Goal: Task Accomplishment & Management: Complete application form

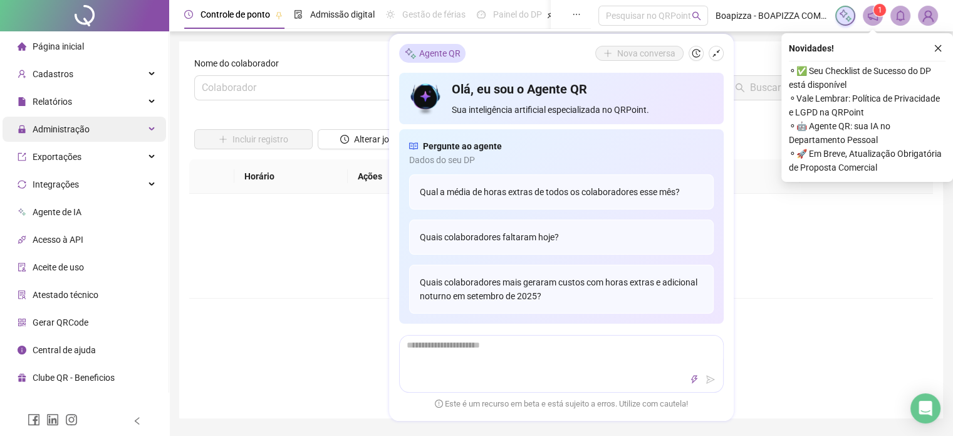
click at [70, 128] on span "Administração" at bounding box center [61, 129] width 57 height 10
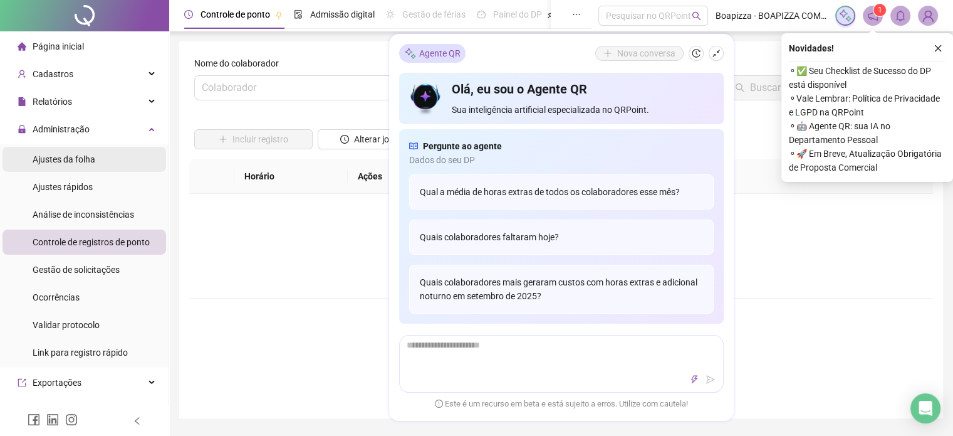
click at [74, 154] on span "Ajustes da folha" at bounding box center [64, 159] width 63 height 10
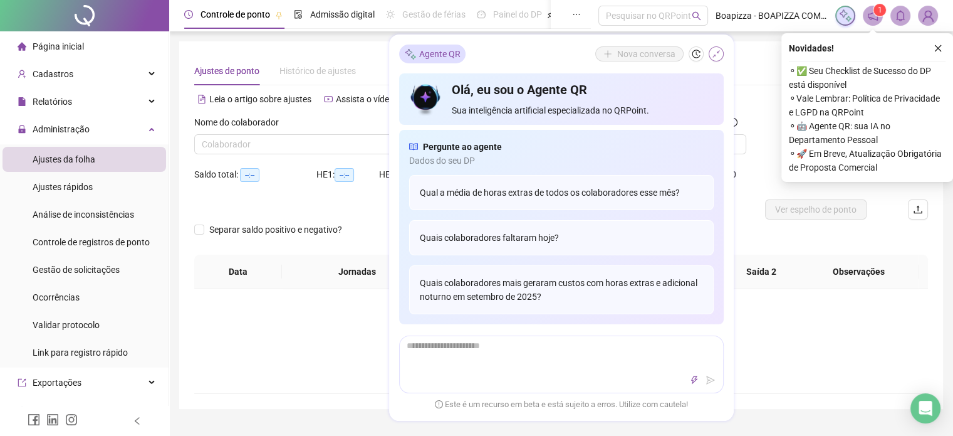
type input "**********"
click at [715, 58] on icon "shrink" at bounding box center [716, 54] width 9 height 9
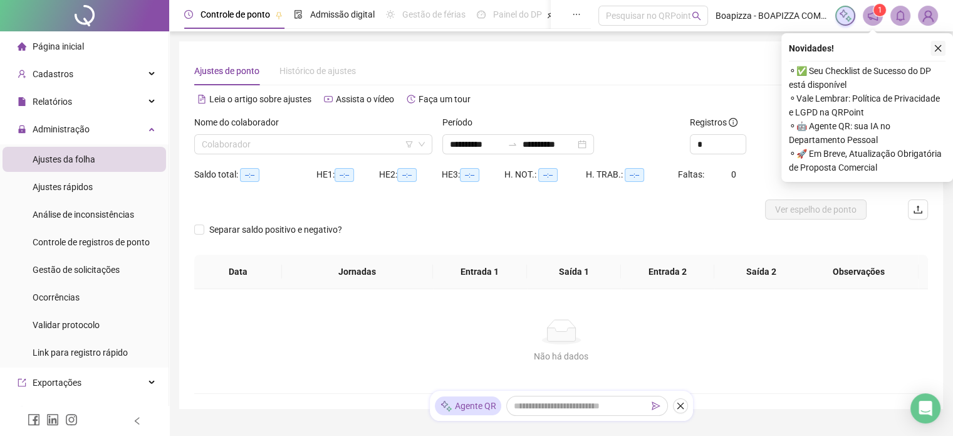
click at [940, 47] on icon "close" at bounding box center [938, 48] width 9 height 9
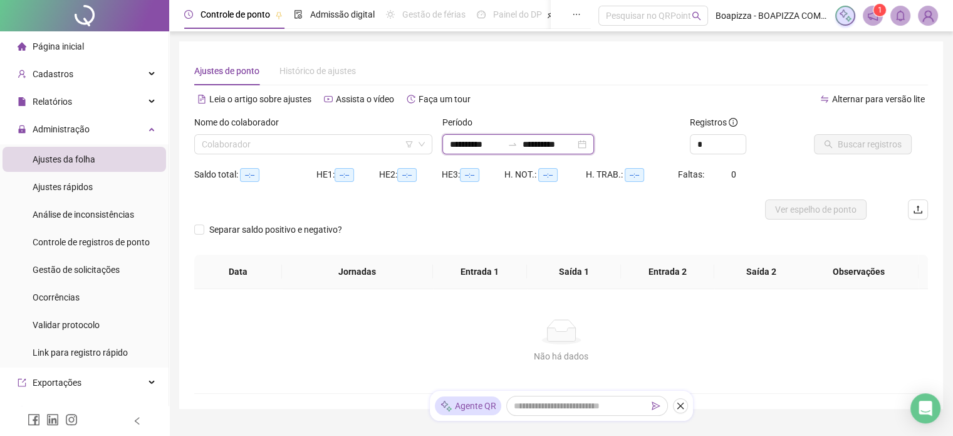
click at [471, 145] on input "**********" at bounding box center [476, 144] width 53 height 14
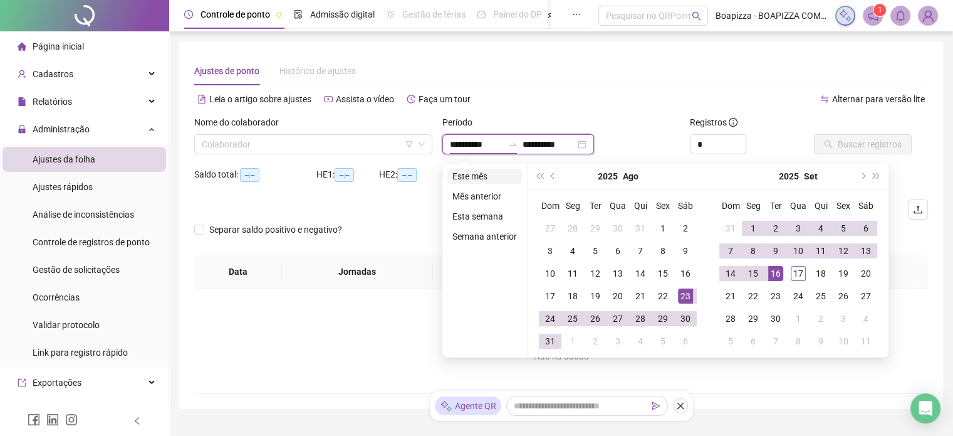
type input "**********"
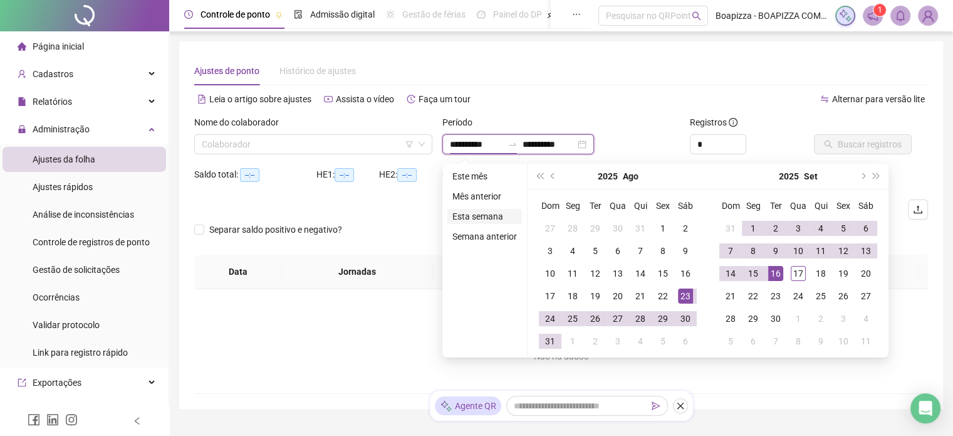
type input "**********"
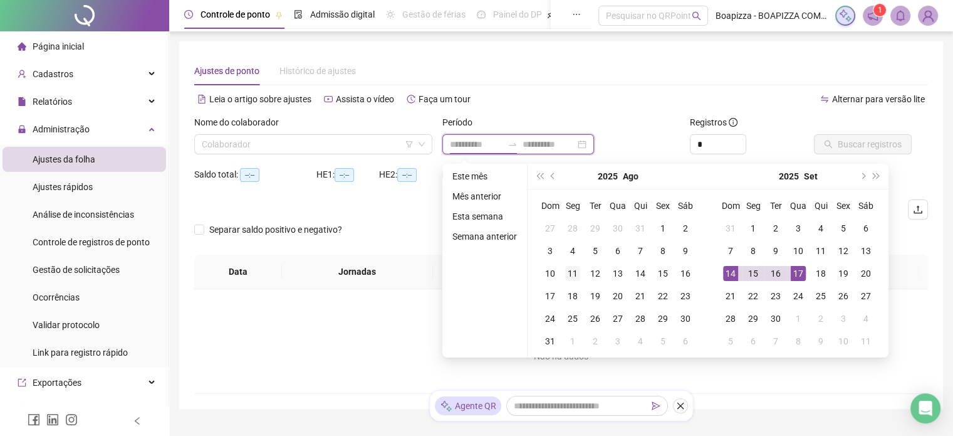
type input "**********"
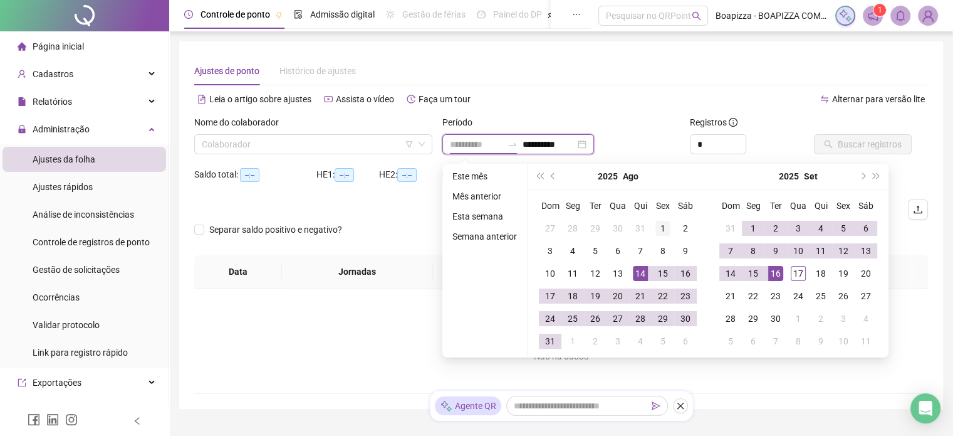
type input "**********"
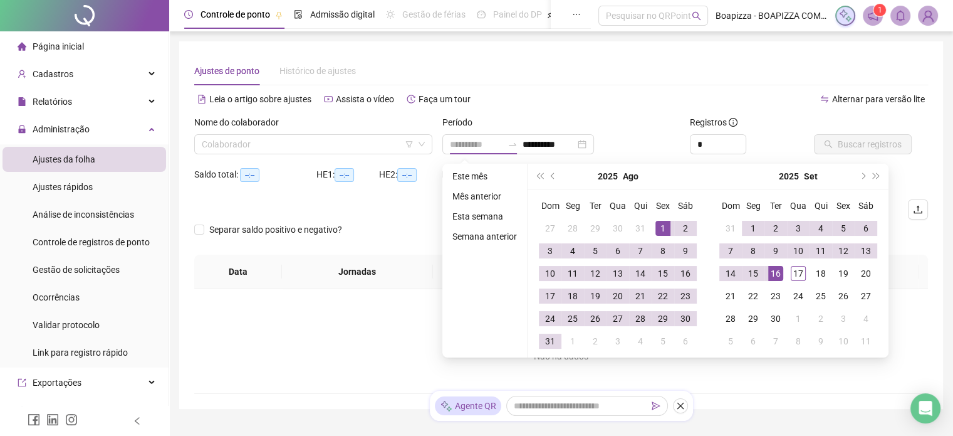
click at [661, 228] on div "1" at bounding box center [663, 228] width 15 height 15
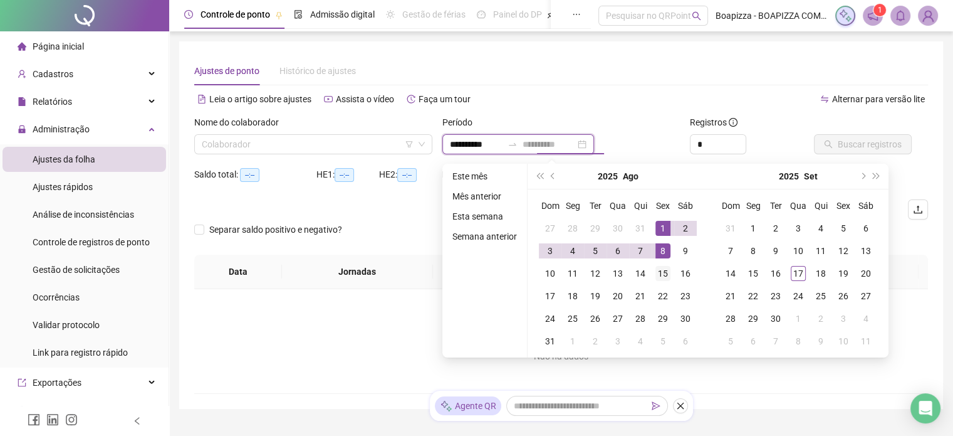
type input "**********"
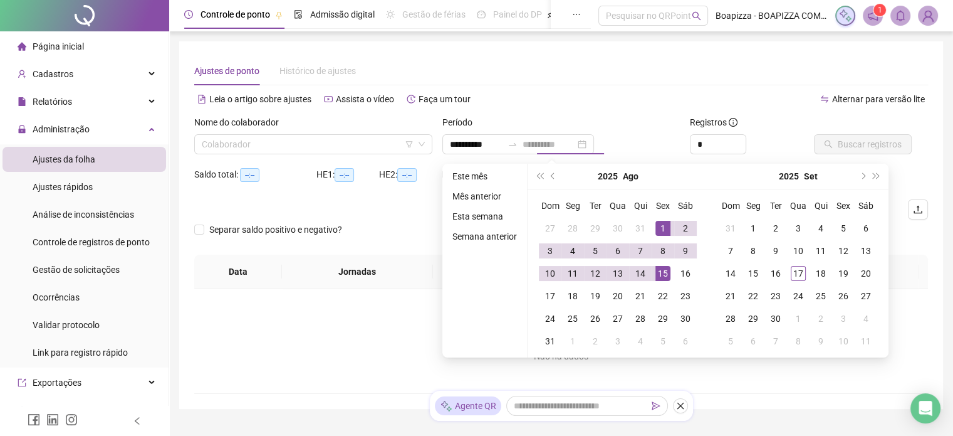
click at [661, 273] on div "15" at bounding box center [663, 273] width 15 height 15
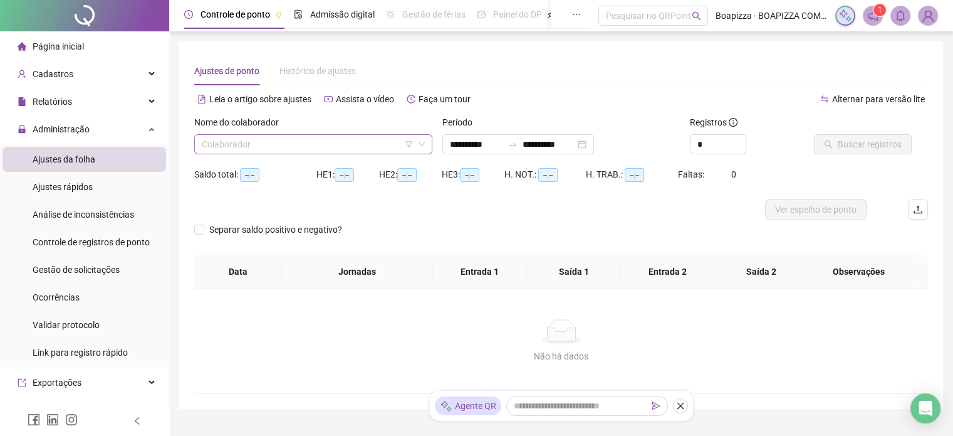
click at [331, 145] on input "search" at bounding box center [308, 144] width 212 height 19
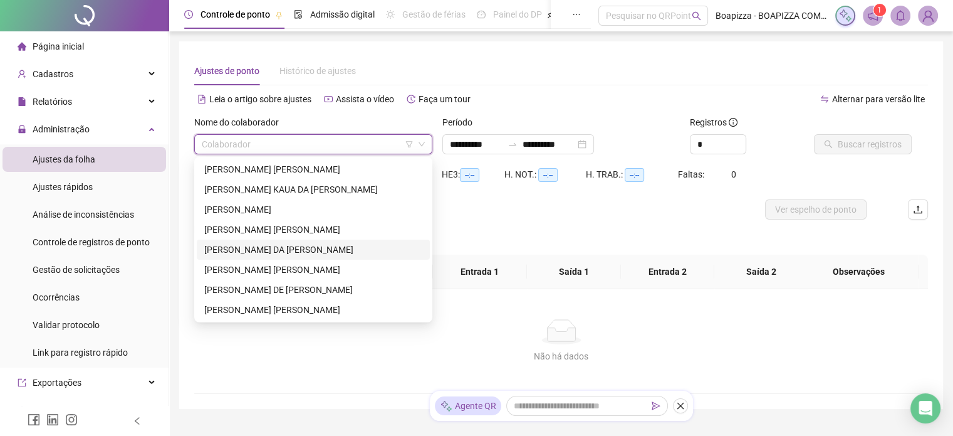
scroll to position [56, 0]
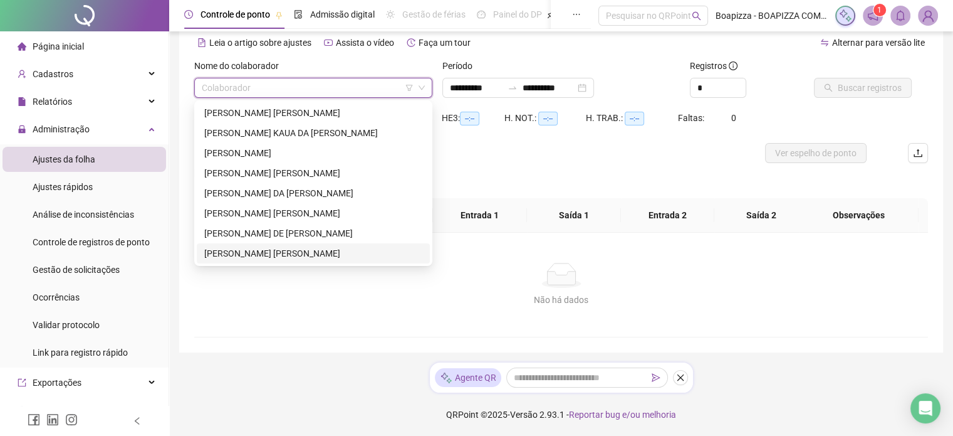
click at [291, 298] on div "Não há dados" at bounding box center [561, 300] width 704 height 14
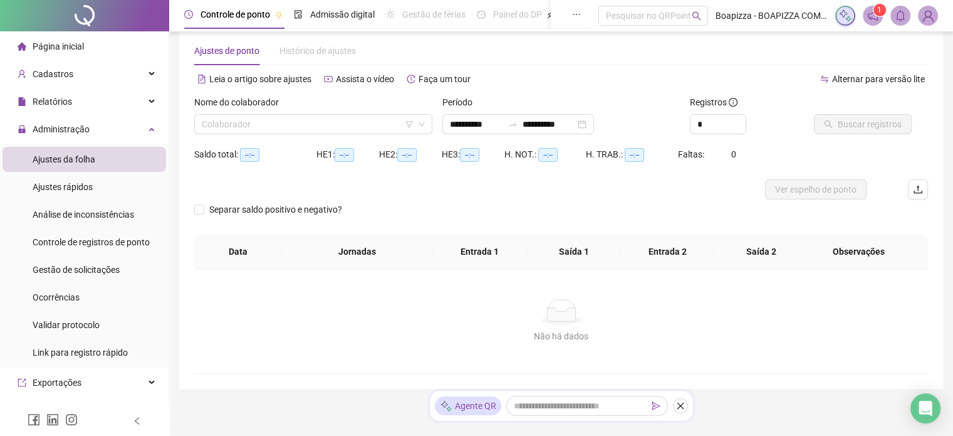
scroll to position [0, 0]
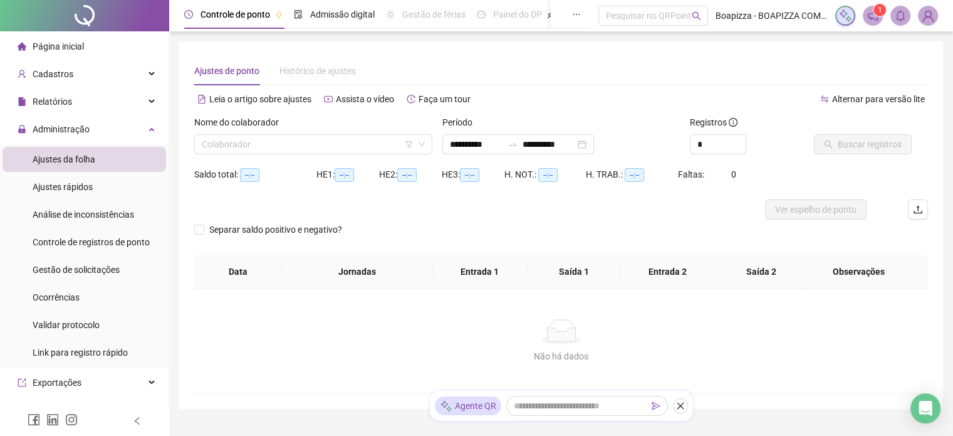
click at [75, 45] on span "Página inicial" at bounding box center [58, 46] width 51 height 10
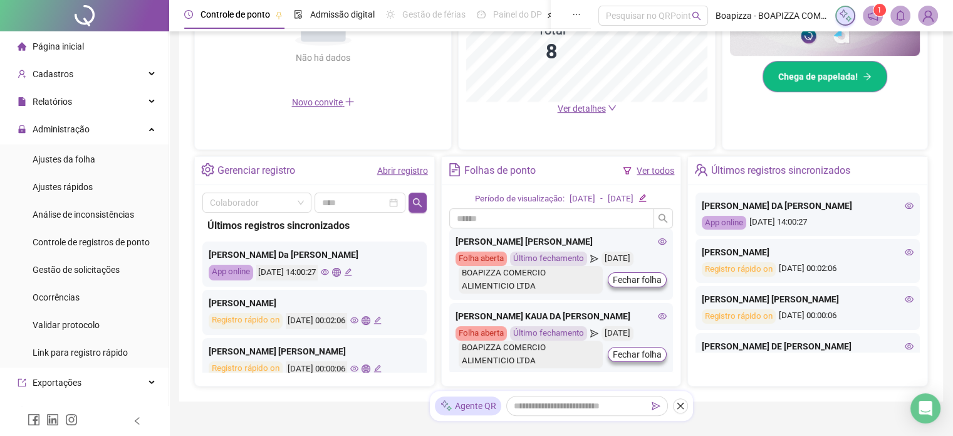
scroll to position [382, 0]
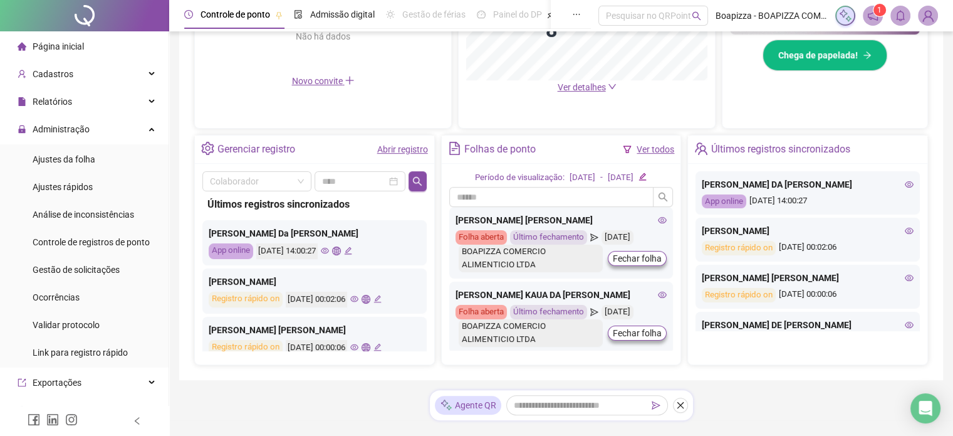
click at [905, 183] on icon "eye" at bounding box center [909, 184] width 9 height 9
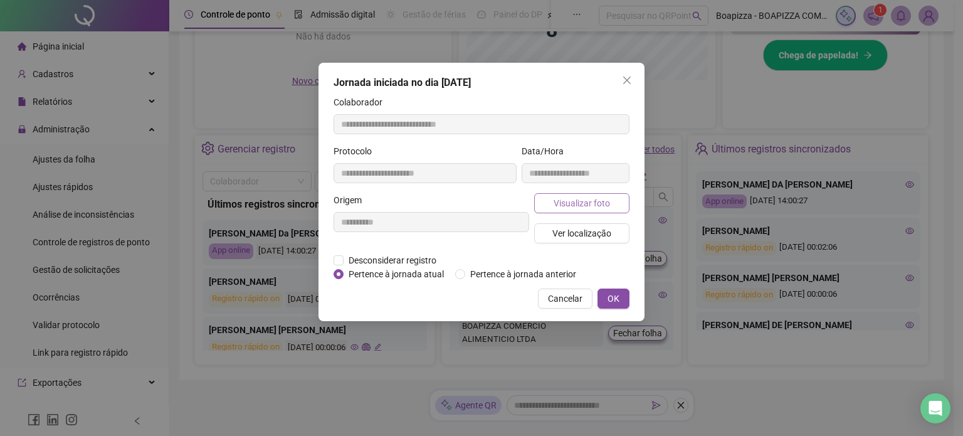
click at [597, 197] on span "Visualizar foto" at bounding box center [581, 203] width 56 height 14
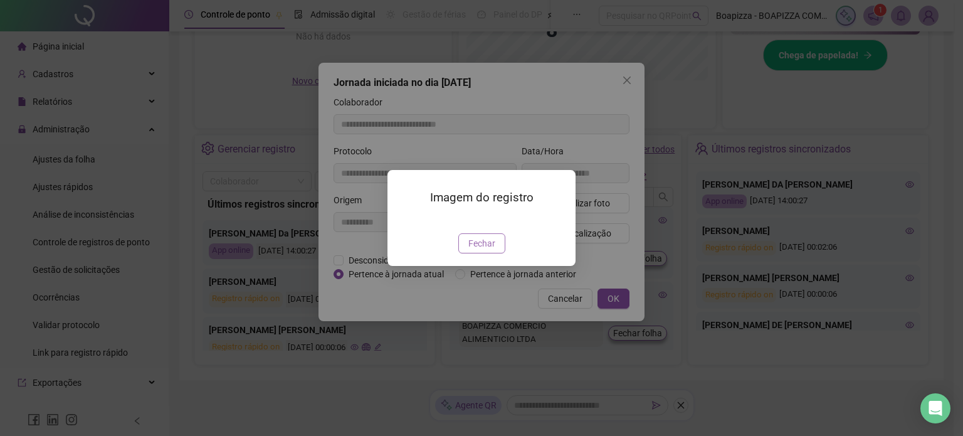
click at [490, 250] on span "Fechar" at bounding box center [481, 243] width 27 height 14
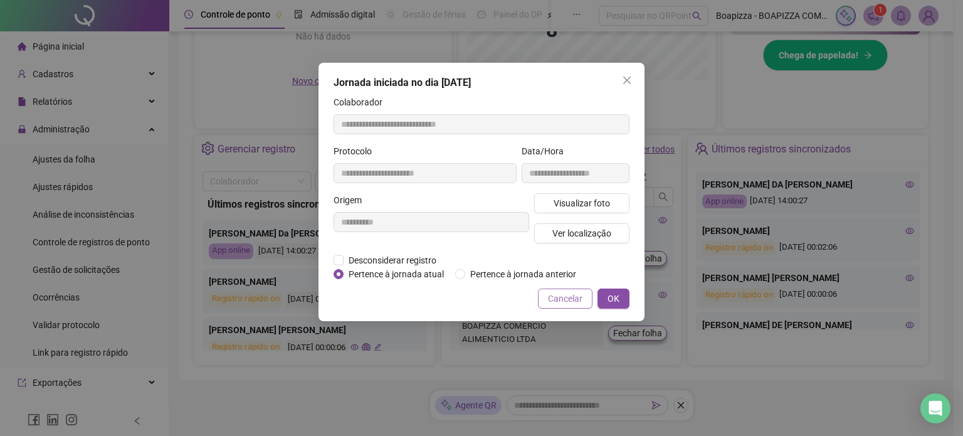
click at [572, 301] on span "Cancelar" at bounding box center [565, 298] width 34 height 14
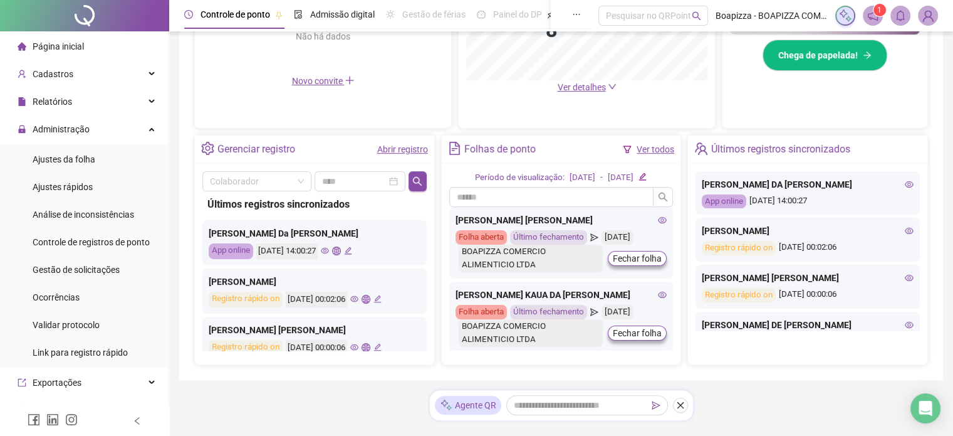
click at [905, 233] on icon "eye" at bounding box center [909, 230] width 9 height 9
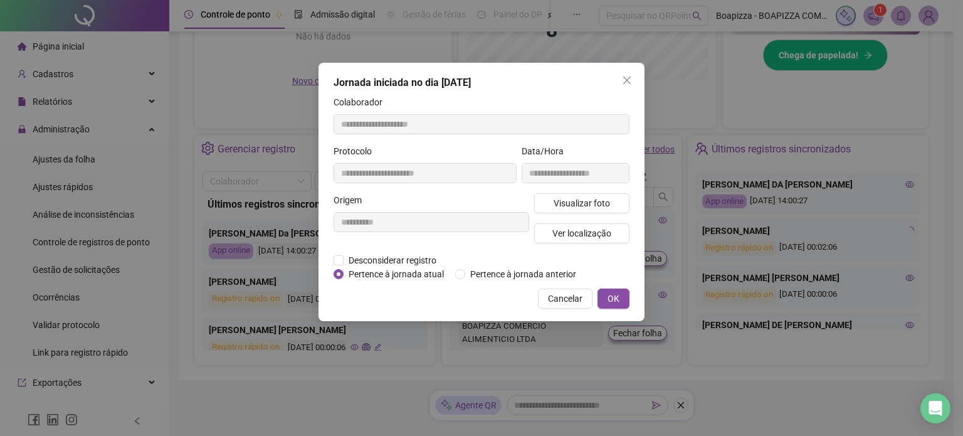
type input "**********"
click at [597, 205] on span "Visualizar foto" at bounding box center [581, 203] width 56 height 14
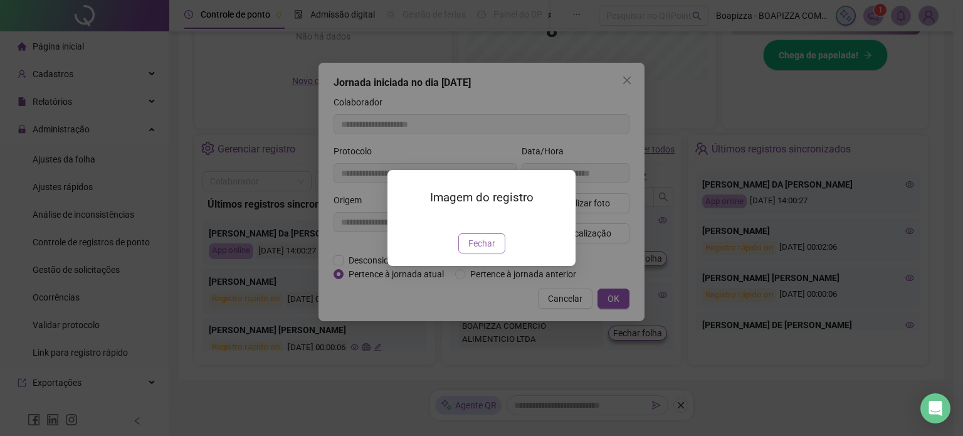
click at [495, 253] on button "Fechar" at bounding box center [481, 243] width 47 height 20
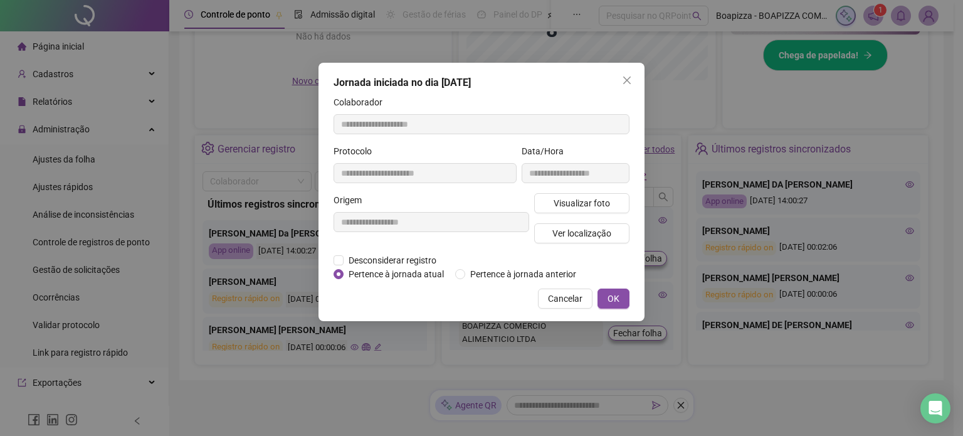
click at [570, 305] on span "Cancelar" at bounding box center [565, 298] width 34 height 14
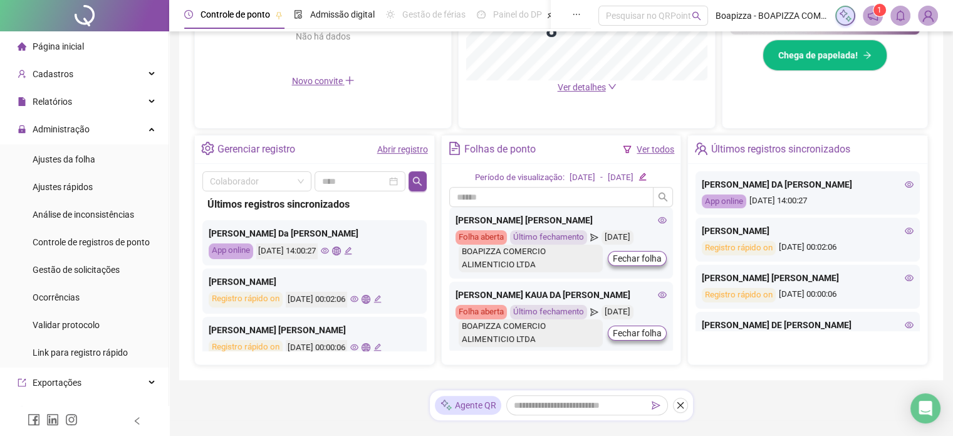
click at [905, 278] on icon "eye" at bounding box center [909, 277] width 9 height 9
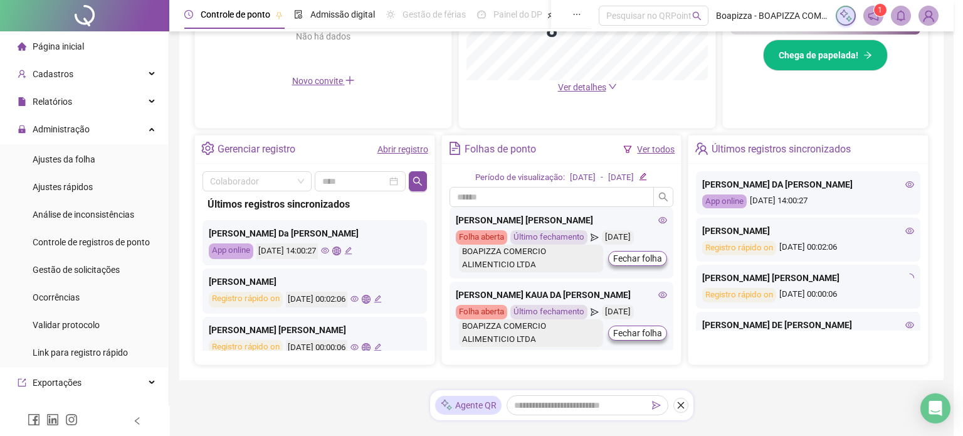
type input "**********"
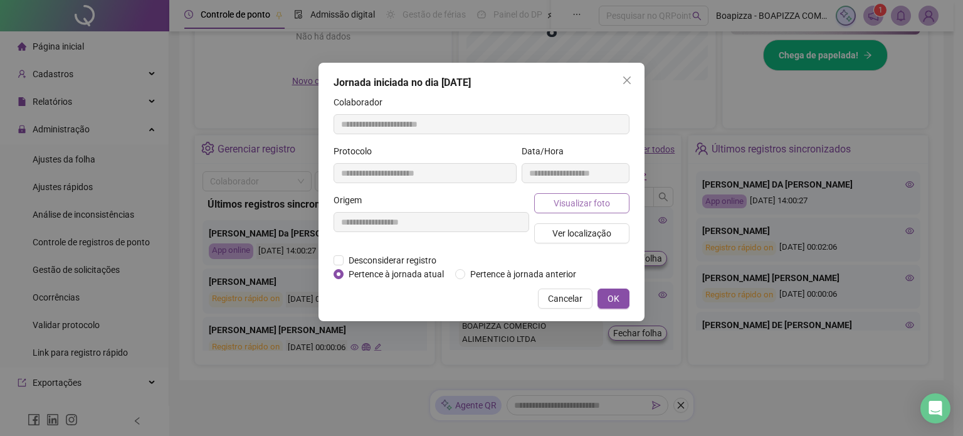
click at [559, 195] on button "Visualizar foto" at bounding box center [581, 203] width 95 height 20
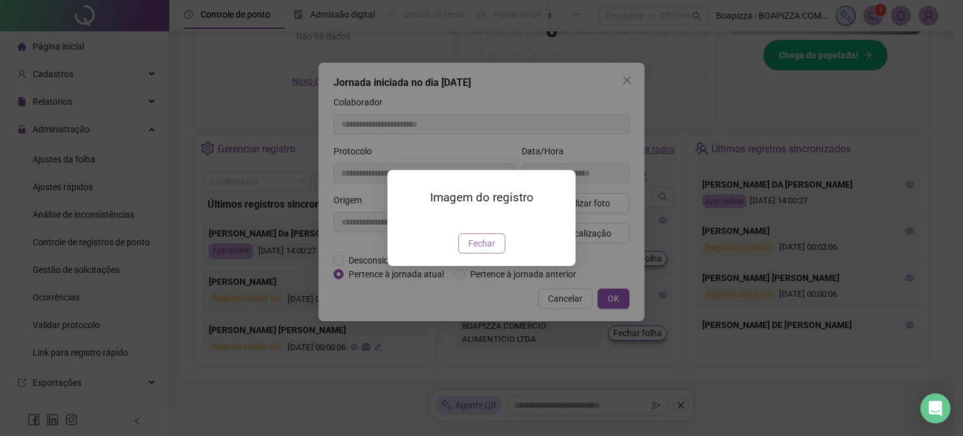
click at [498, 253] on button "Fechar" at bounding box center [481, 243] width 47 height 20
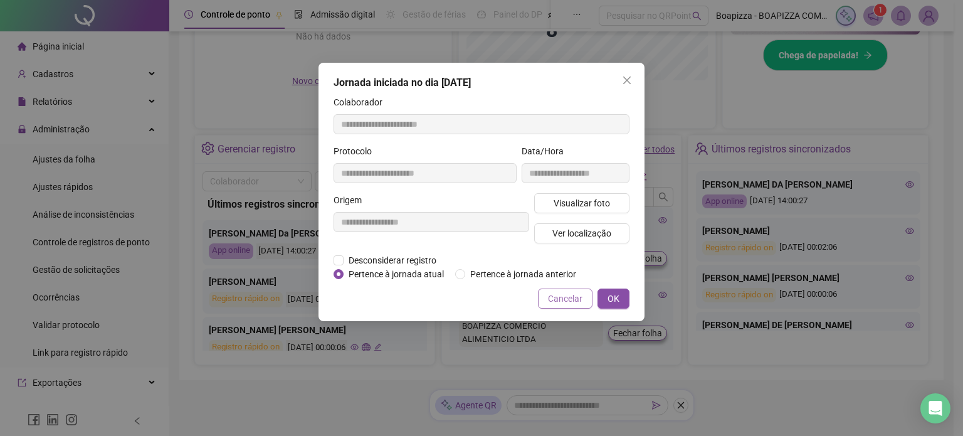
click at [579, 300] on span "Cancelar" at bounding box center [565, 298] width 34 height 14
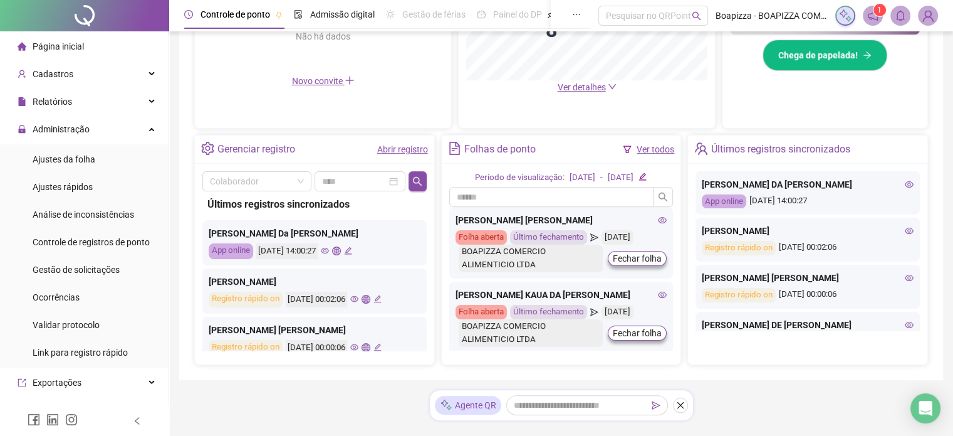
scroll to position [63, 0]
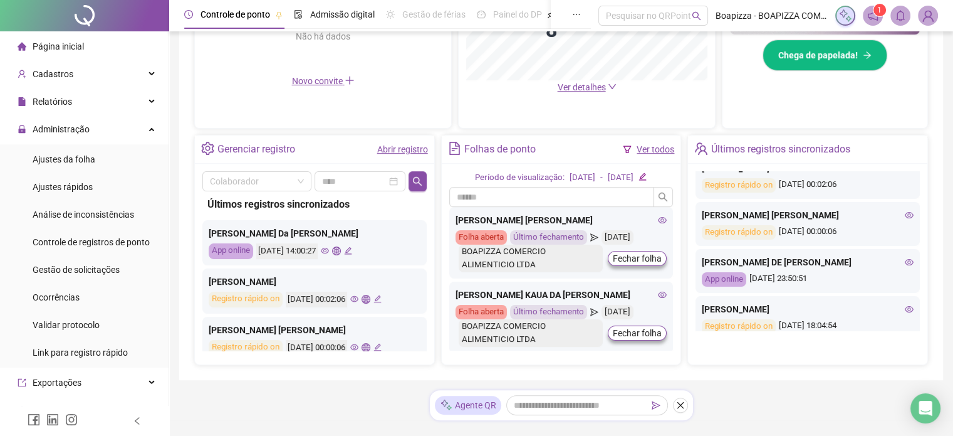
click at [905, 260] on icon "eye" at bounding box center [909, 262] width 9 height 9
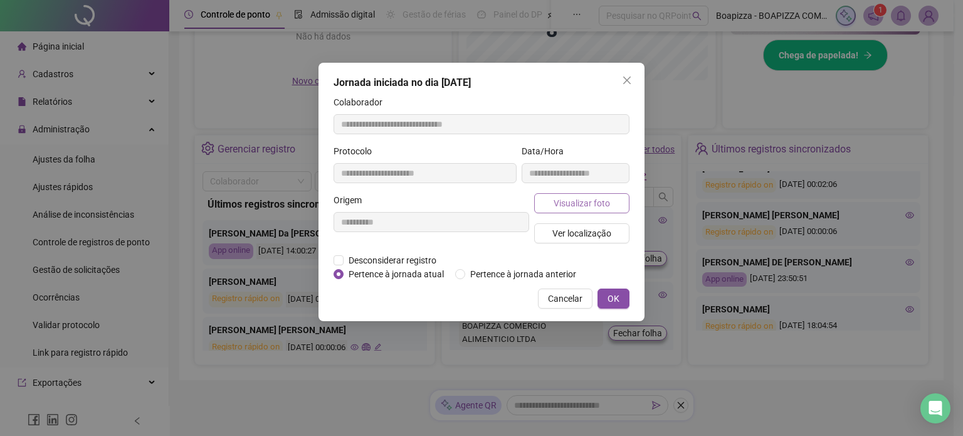
click at [582, 195] on button "Visualizar foto" at bounding box center [581, 203] width 95 height 20
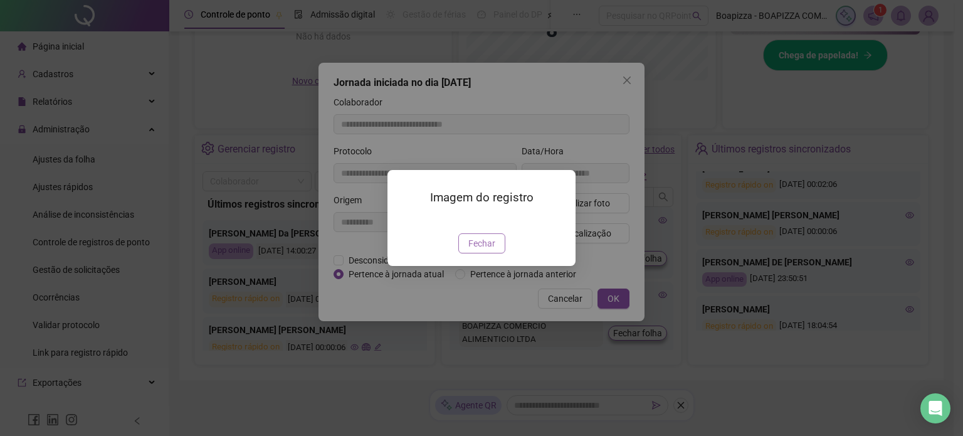
click at [478, 250] on span "Fechar" at bounding box center [481, 243] width 27 height 14
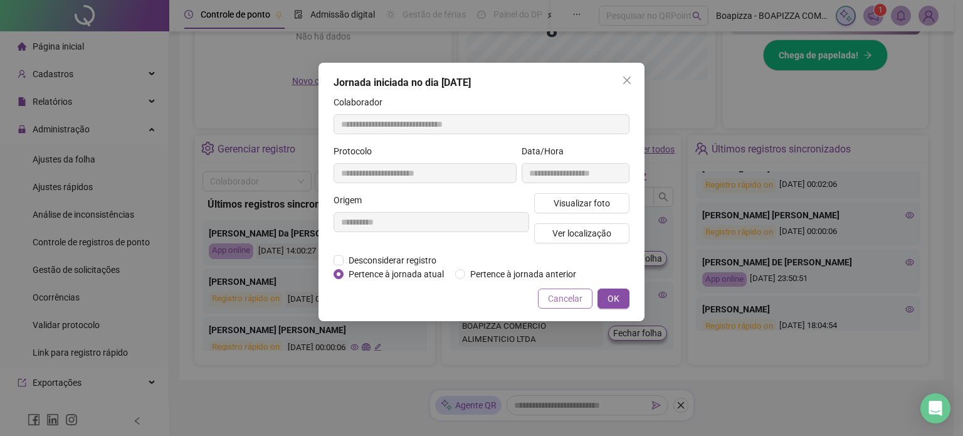
click at [562, 301] on span "Cancelar" at bounding box center [565, 298] width 34 height 14
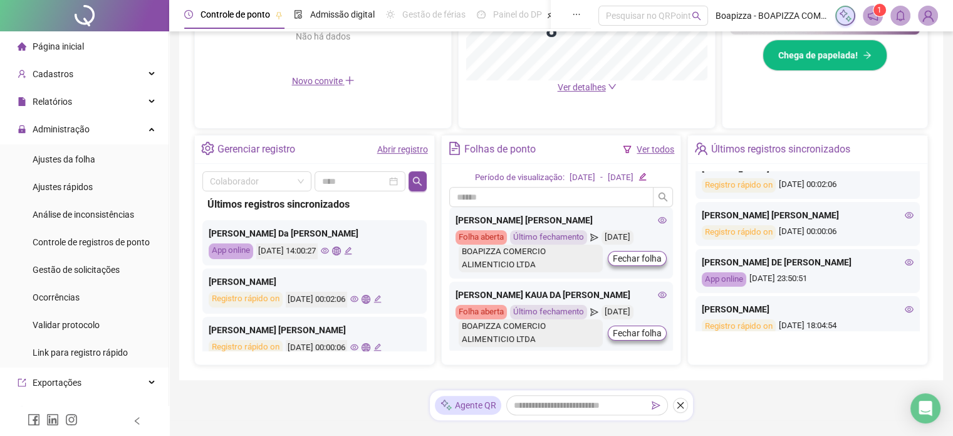
scroll to position [125, 0]
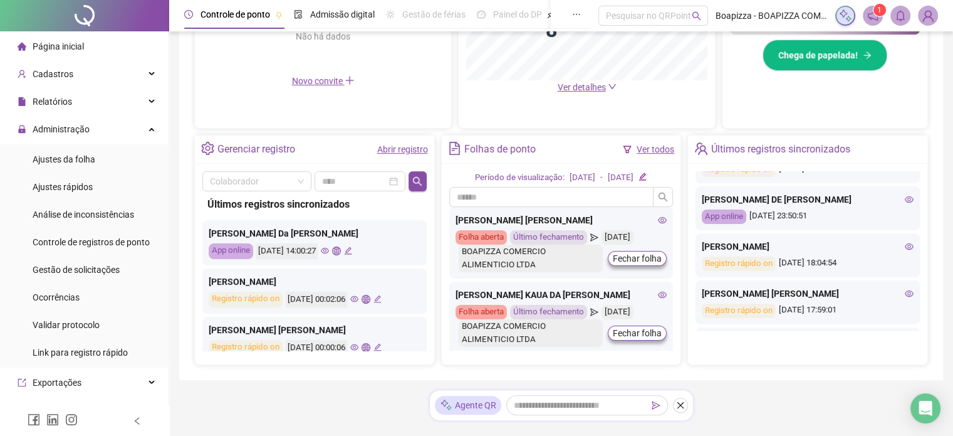
click at [905, 248] on icon "eye" at bounding box center [909, 246] width 9 height 6
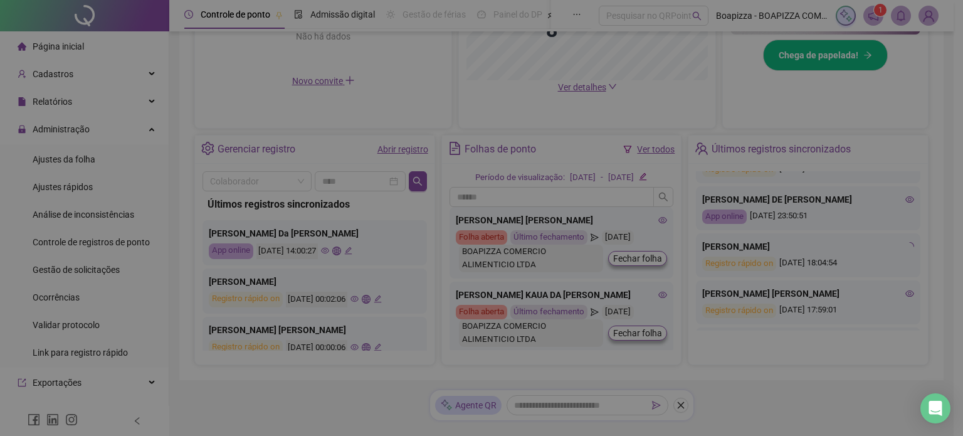
type input "**********"
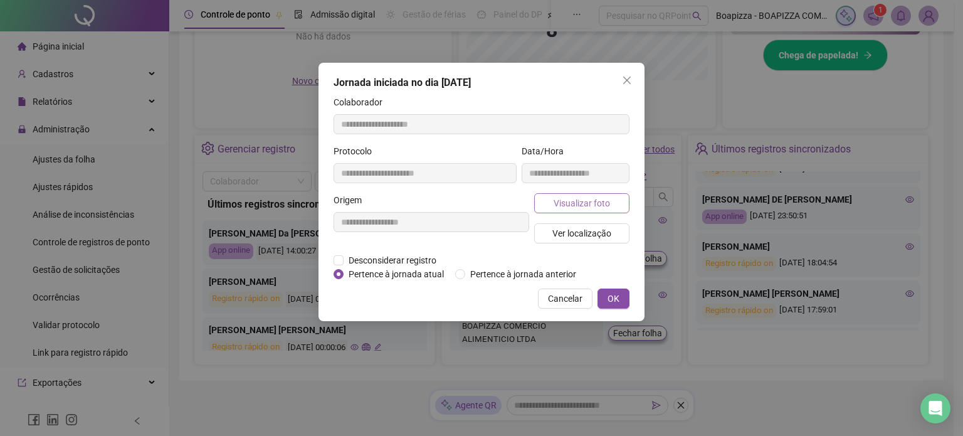
click at [607, 204] on span "Visualizar foto" at bounding box center [581, 203] width 56 height 14
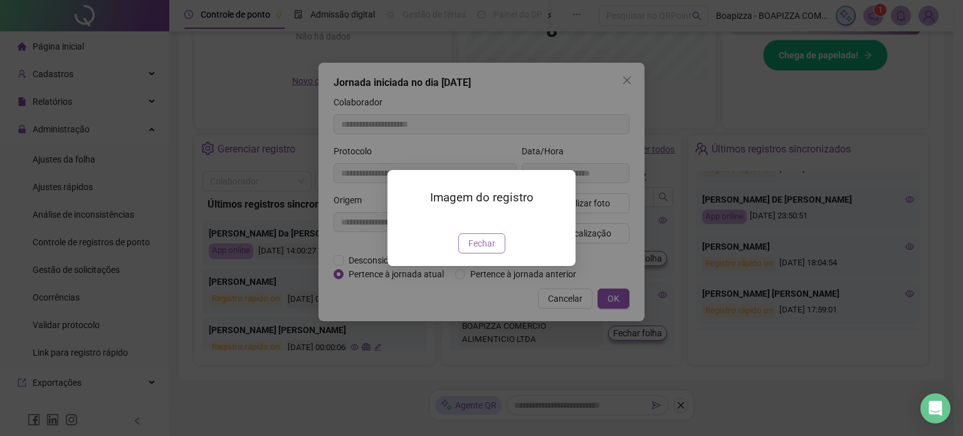
click at [496, 253] on button "Fechar" at bounding box center [481, 243] width 47 height 20
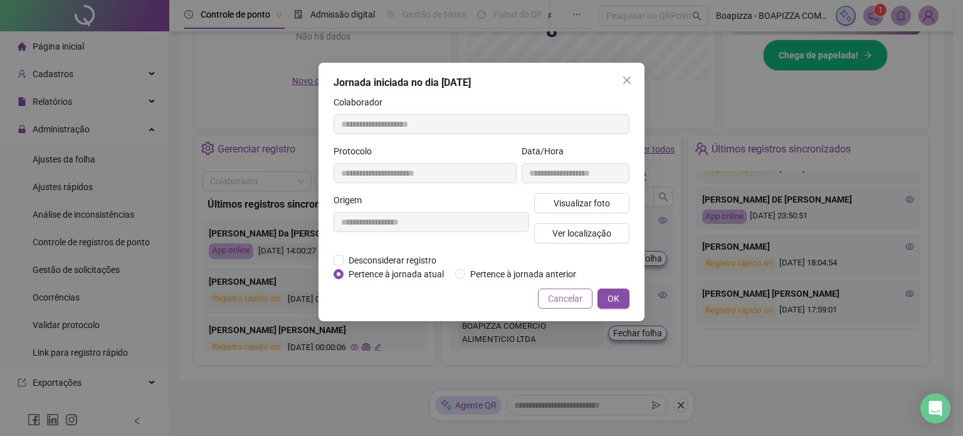
click at [550, 298] on span "Cancelar" at bounding box center [565, 298] width 34 height 14
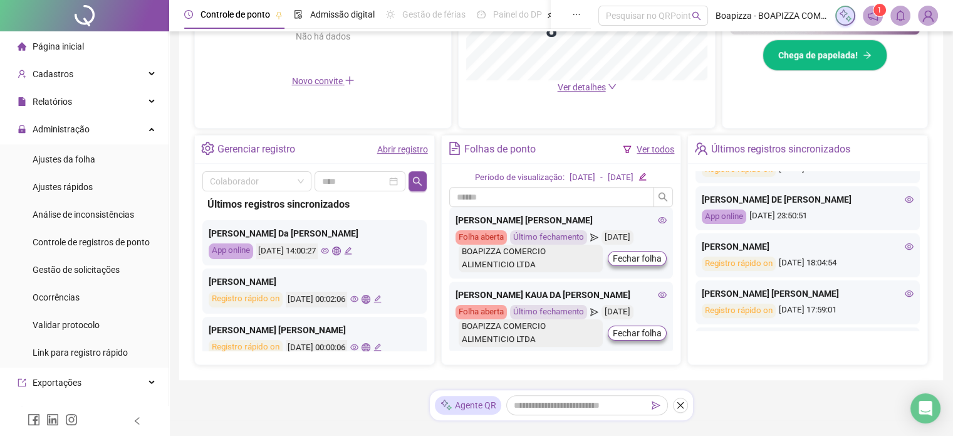
scroll to position [188, 0]
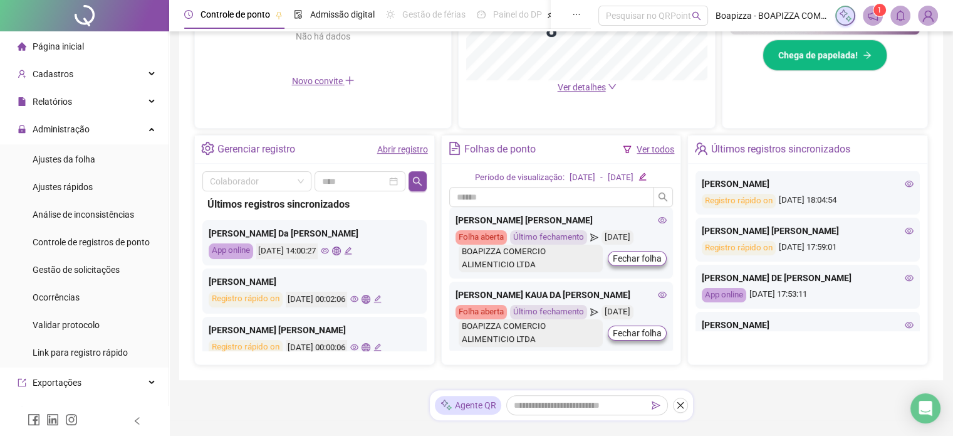
click at [905, 228] on icon "eye" at bounding box center [909, 230] width 9 height 9
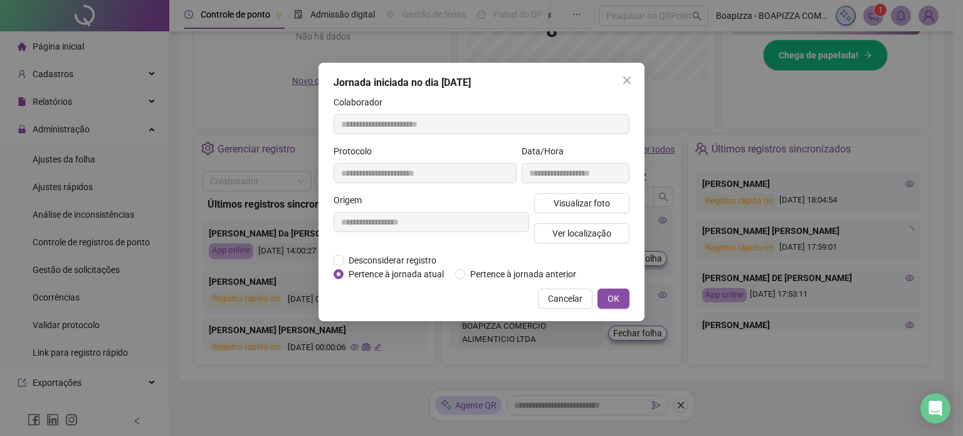
type input "**********"
click at [560, 195] on button "Visualizar foto" at bounding box center [581, 203] width 95 height 20
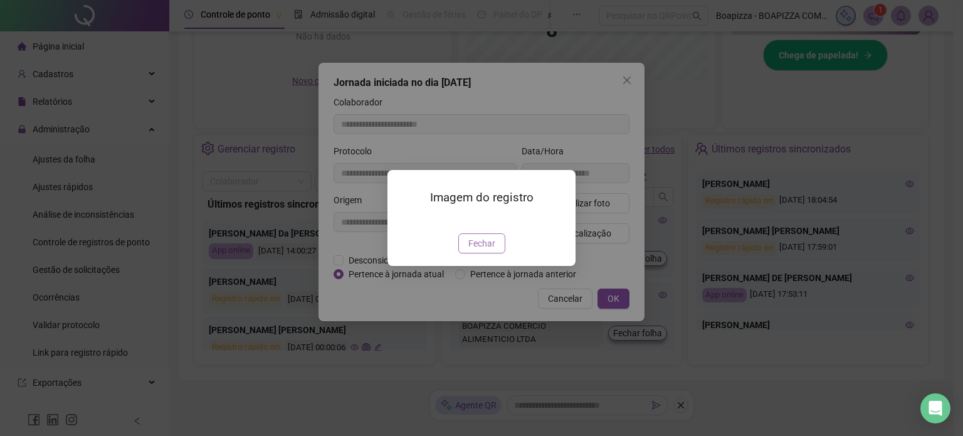
click at [498, 253] on button "Fechar" at bounding box center [481, 243] width 47 height 20
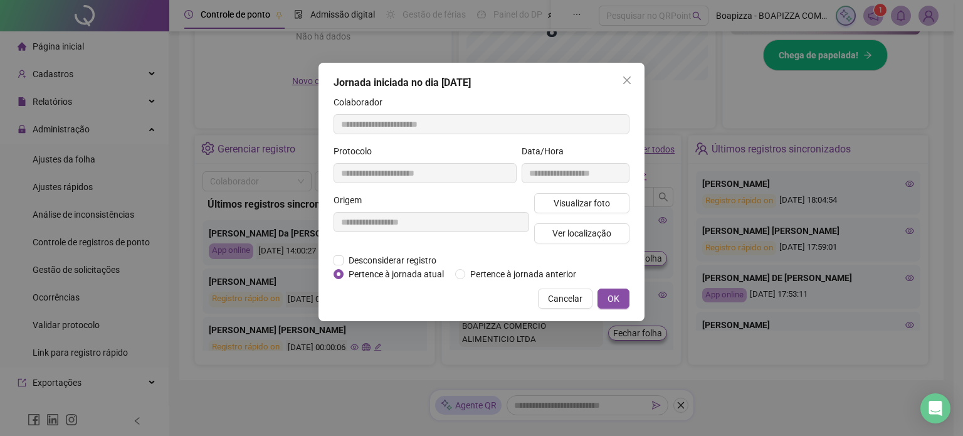
click at [574, 298] on span "Cancelar" at bounding box center [565, 298] width 34 height 14
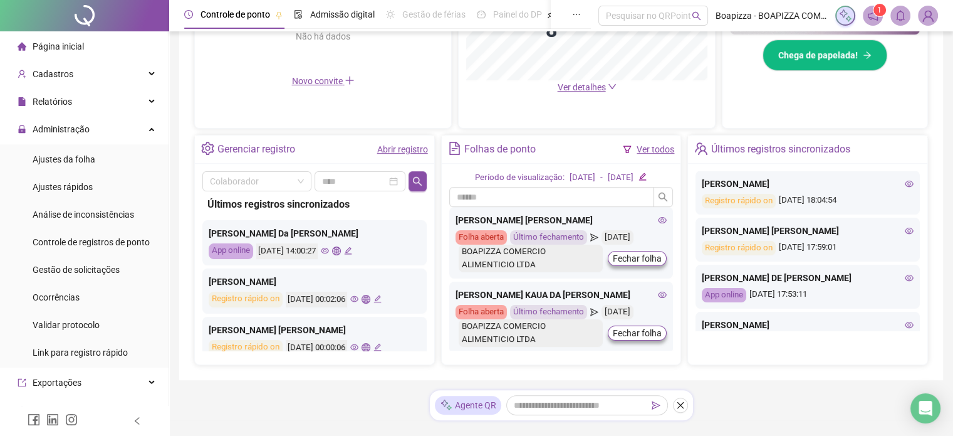
click at [905, 277] on icon "eye" at bounding box center [909, 277] width 9 height 9
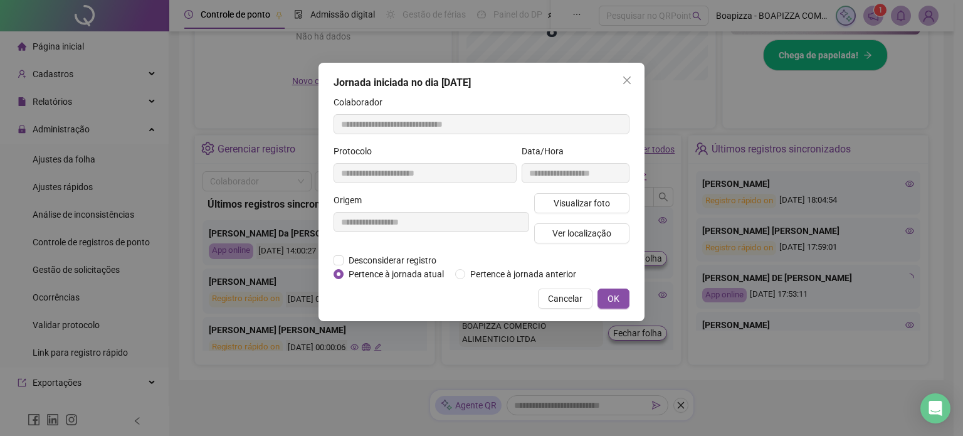
type input "**********"
click at [585, 204] on span "Visualizar foto" at bounding box center [581, 203] width 56 height 14
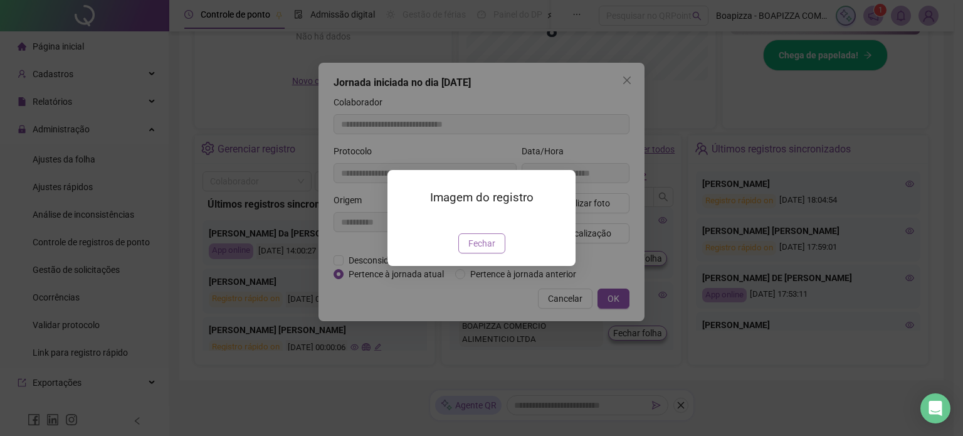
click at [487, 250] on span "Fechar" at bounding box center [481, 243] width 27 height 14
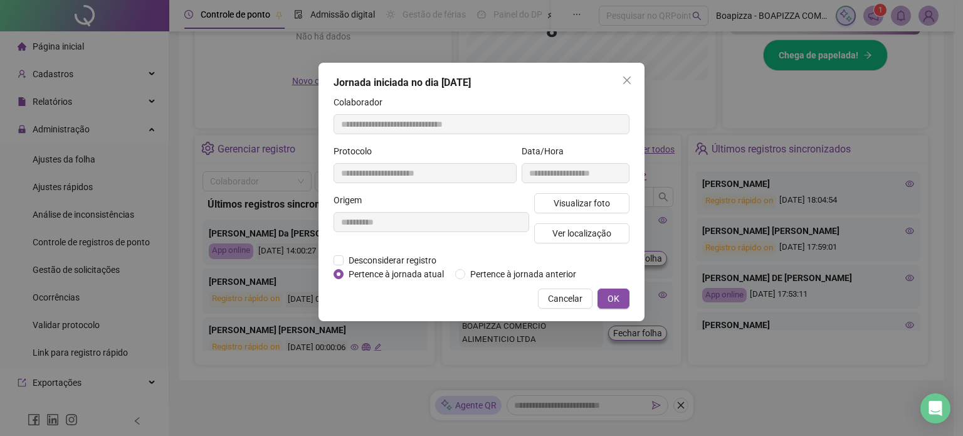
drag, startPoint x: 569, startPoint y: 300, endPoint x: 629, endPoint y: 300, distance: 59.5
click at [568, 300] on span "Cancelar" at bounding box center [565, 298] width 34 height 14
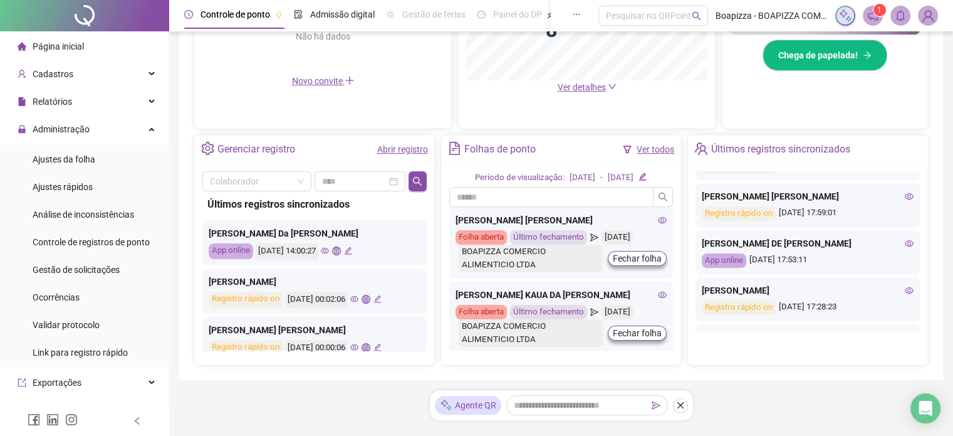
scroll to position [251, 0]
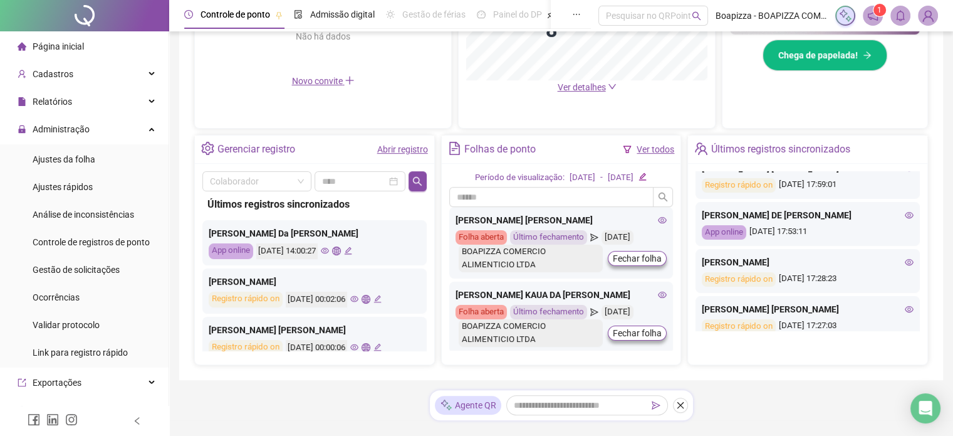
click at [905, 260] on icon "eye" at bounding box center [909, 262] width 9 height 6
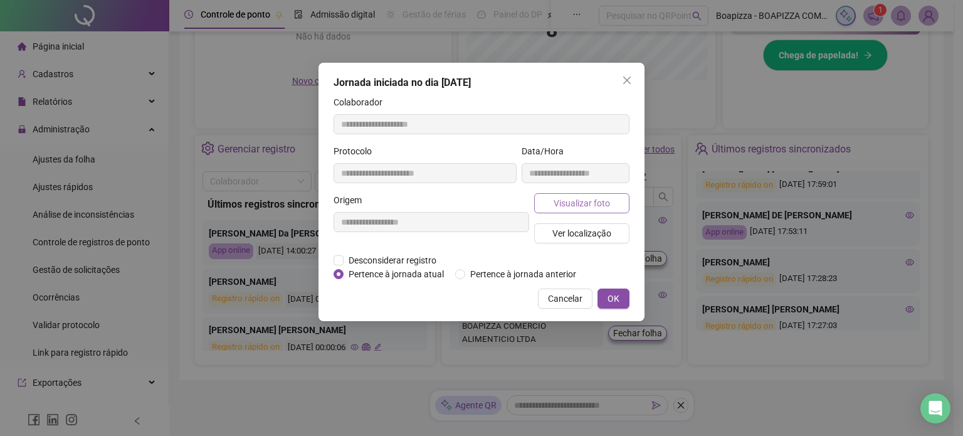
click at [584, 210] on button "Visualizar foto" at bounding box center [581, 203] width 95 height 20
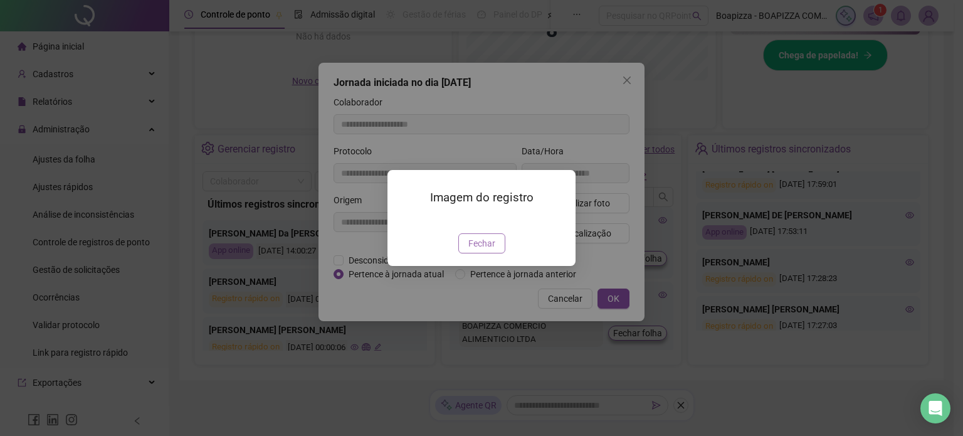
click at [486, 250] on span "Fechar" at bounding box center [481, 243] width 27 height 14
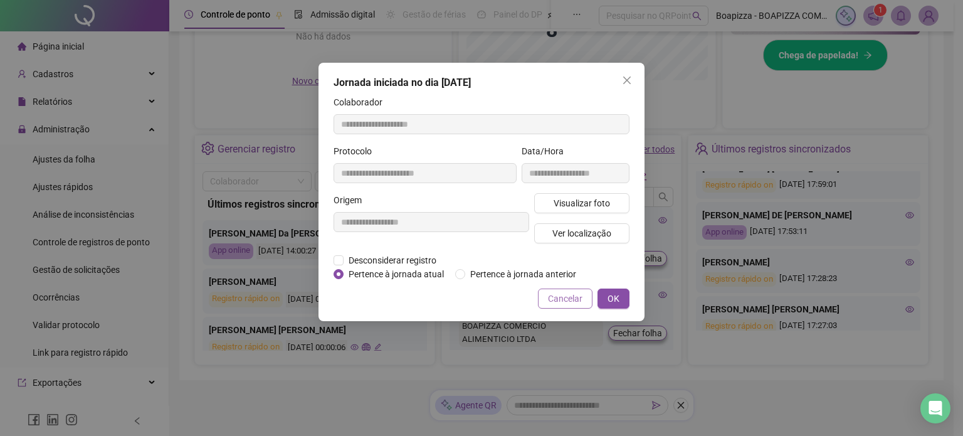
click at [568, 289] on button "Cancelar" at bounding box center [565, 298] width 55 height 20
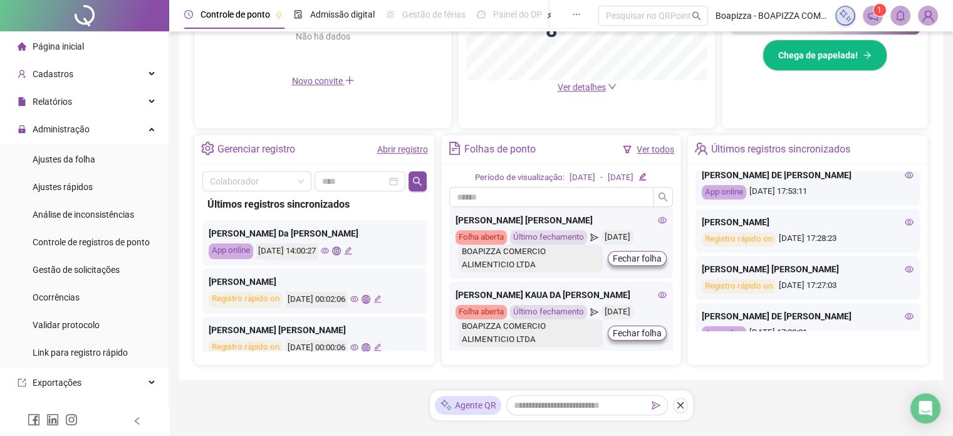
scroll to position [313, 0]
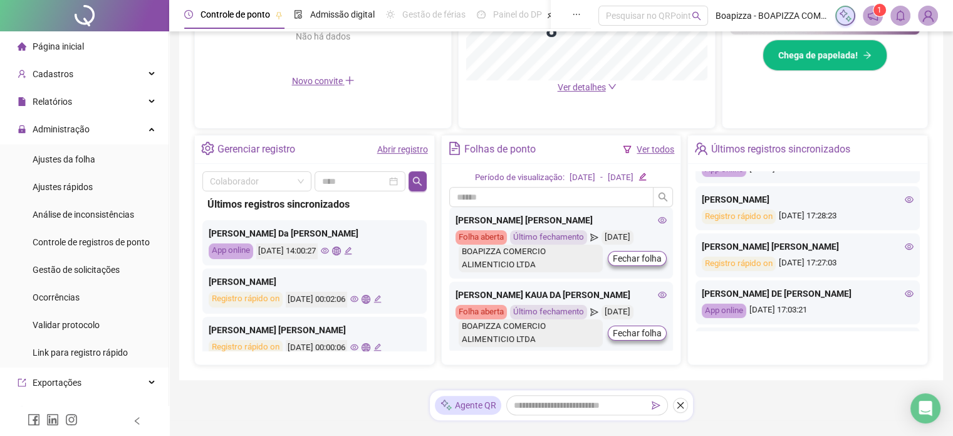
click at [905, 246] on icon "eye" at bounding box center [909, 246] width 9 height 9
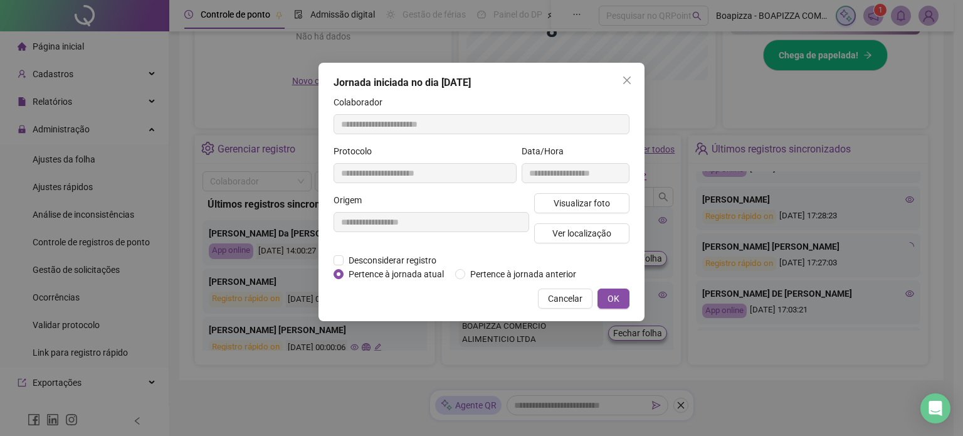
type input "**********"
click at [574, 198] on span "Visualizar foto" at bounding box center [581, 203] width 56 height 14
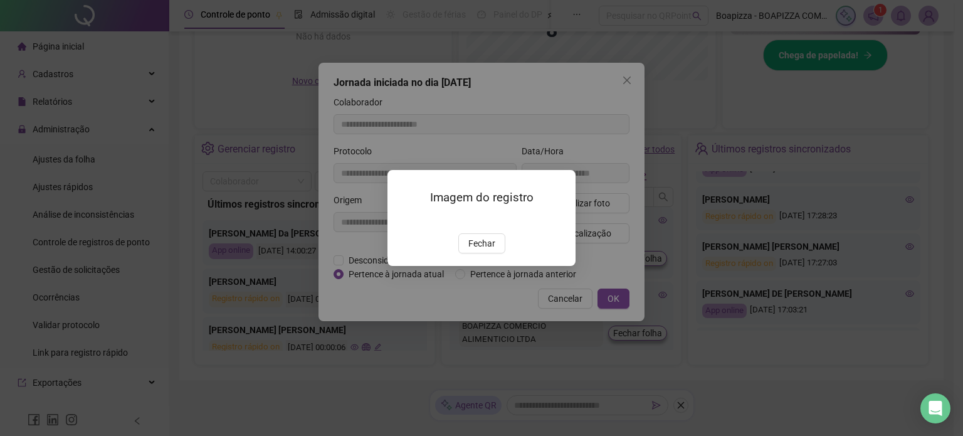
drag, startPoint x: 494, startPoint y: 299, endPoint x: 551, endPoint y: 290, distance: 57.7
click at [492, 253] on button "Fechar" at bounding box center [481, 243] width 47 height 20
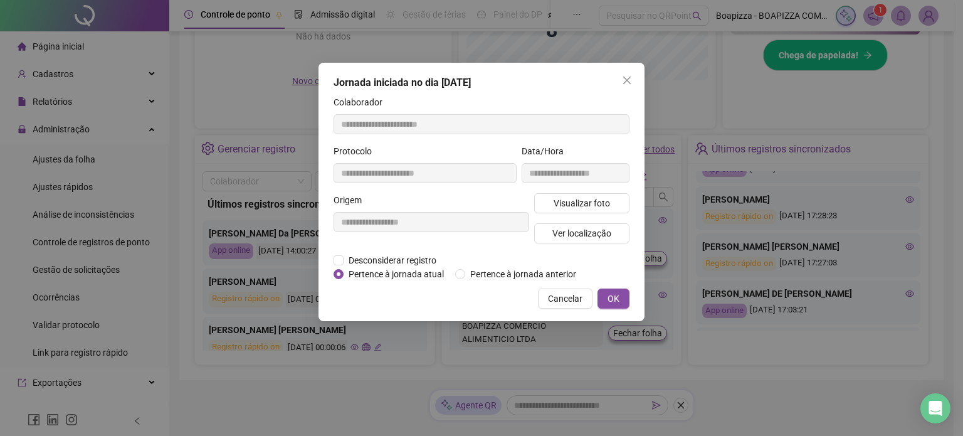
click at [559, 298] on span "Cancelar" at bounding box center [565, 298] width 34 height 14
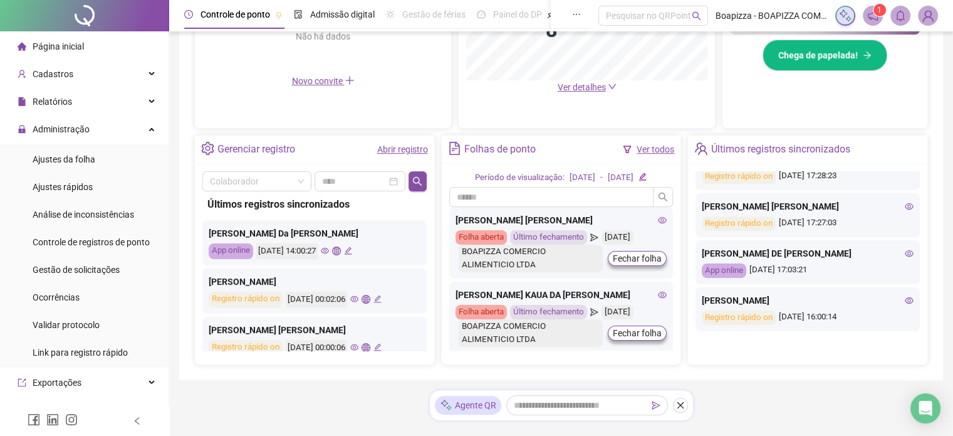
scroll to position [376, 0]
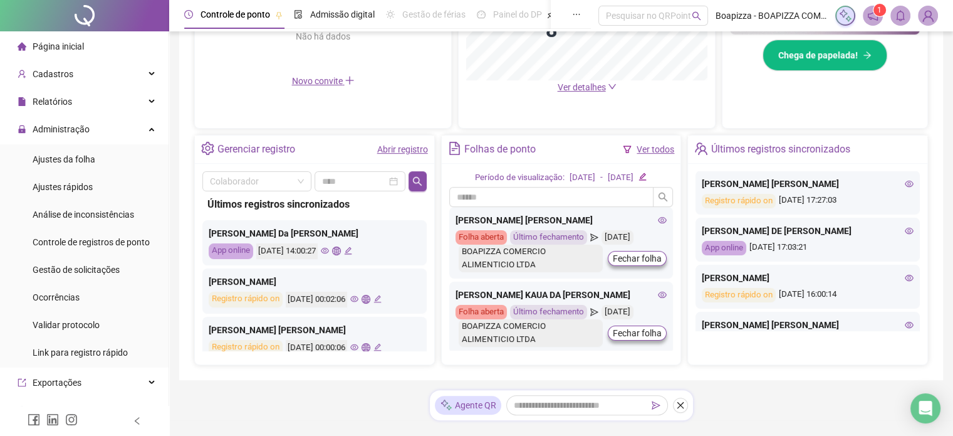
click at [905, 230] on icon "eye" at bounding box center [909, 230] width 9 height 9
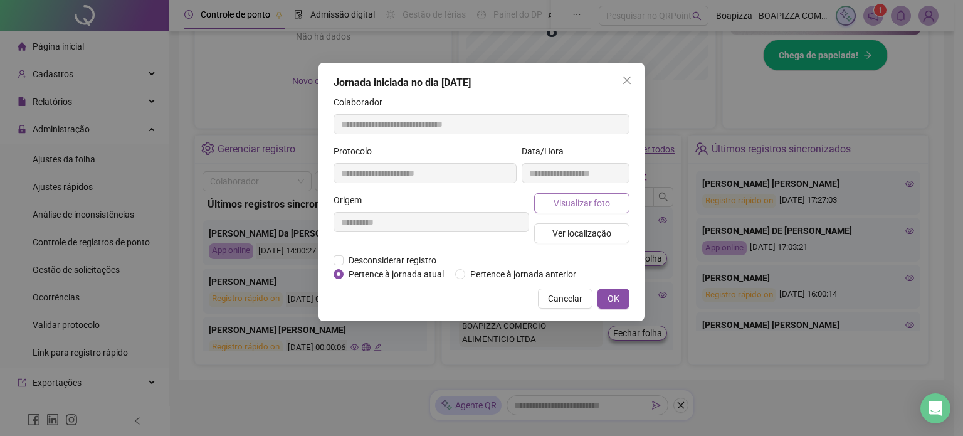
click at [607, 203] on span "Visualizar foto" at bounding box center [581, 203] width 56 height 14
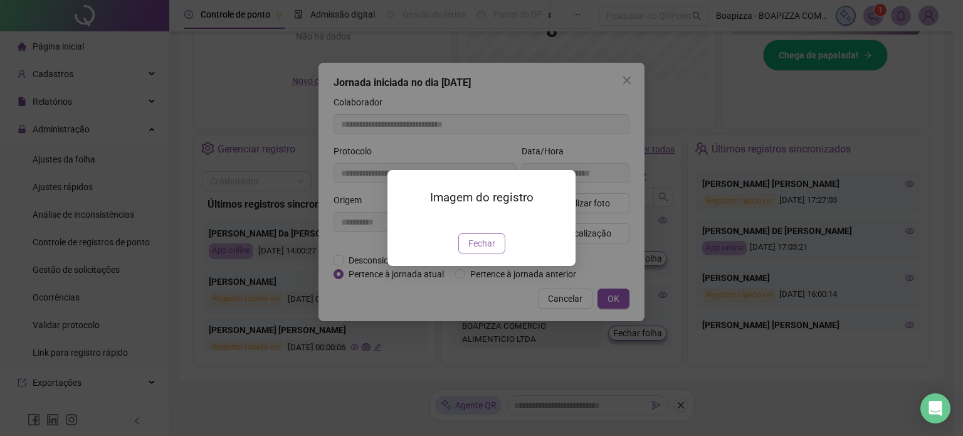
click at [476, 250] on span "Fechar" at bounding box center [481, 243] width 27 height 14
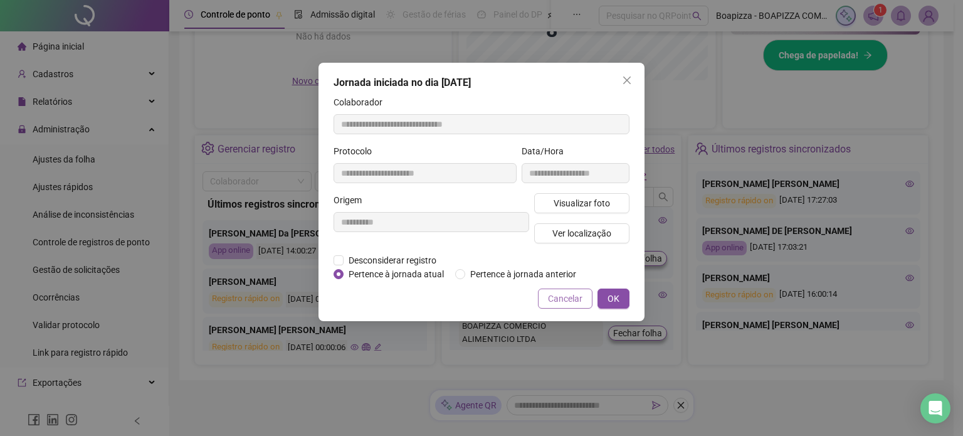
click at [569, 298] on span "Cancelar" at bounding box center [565, 298] width 34 height 14
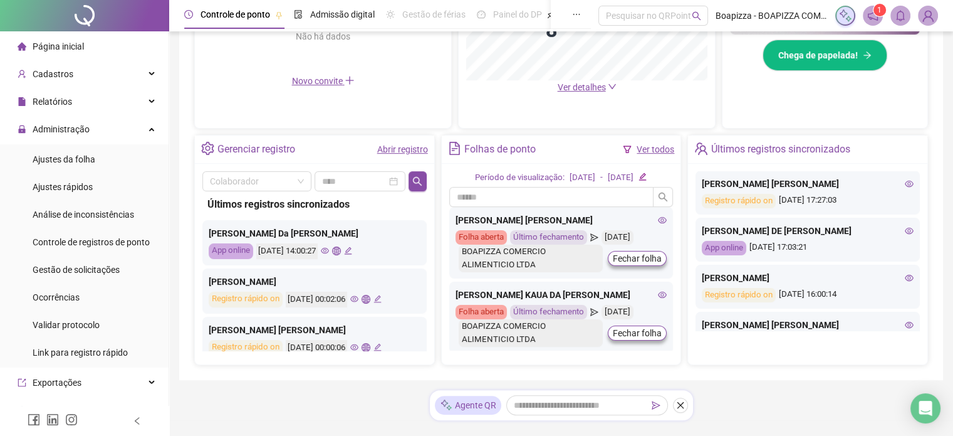
click at [905, 279] on icon "eye" at bounding box center [909, 278] width 9 height 6
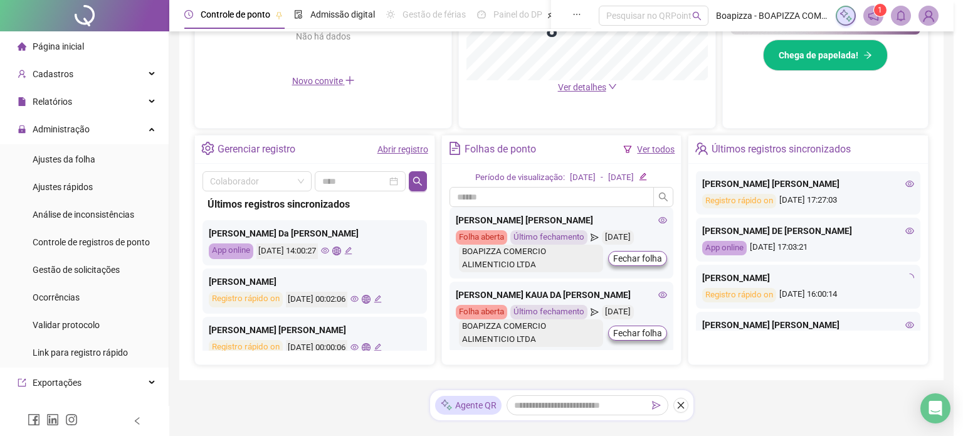
type input "**********"
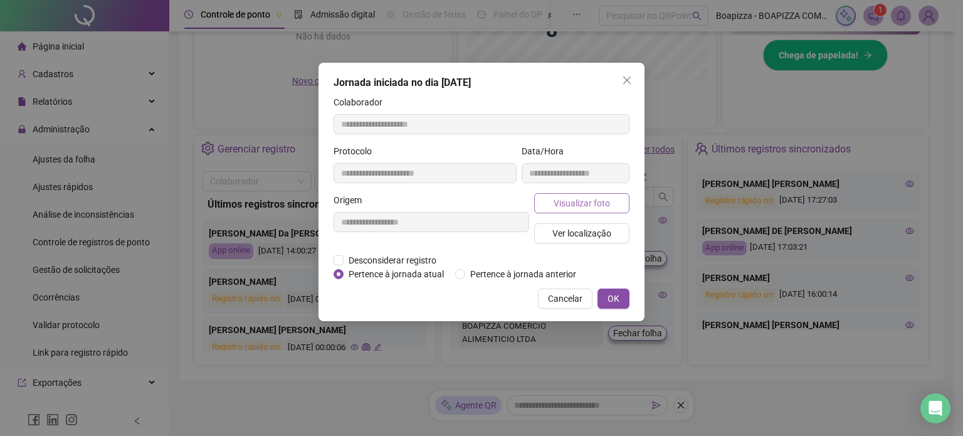
click at [575, 196] on span "Visualizar foto" at bounding box center [581, 203] width 56 height 14
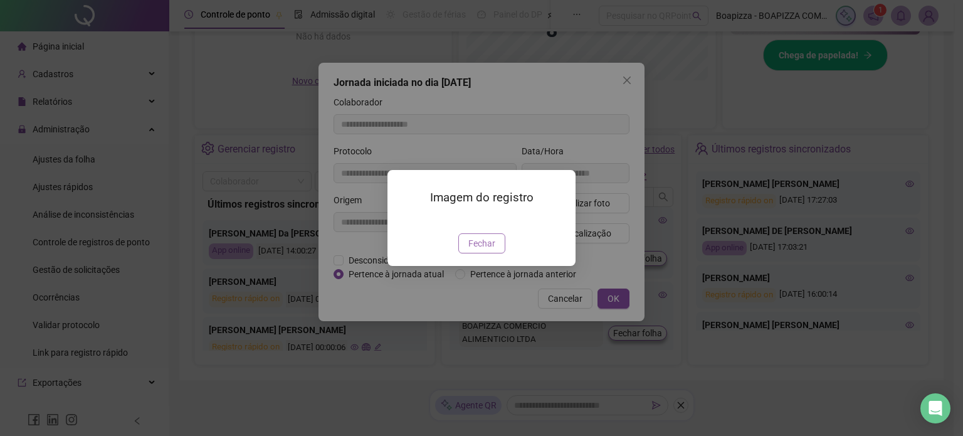
click at [490, 250] on span "Fechar" at bounding box center [481, 243] width 27 height 14
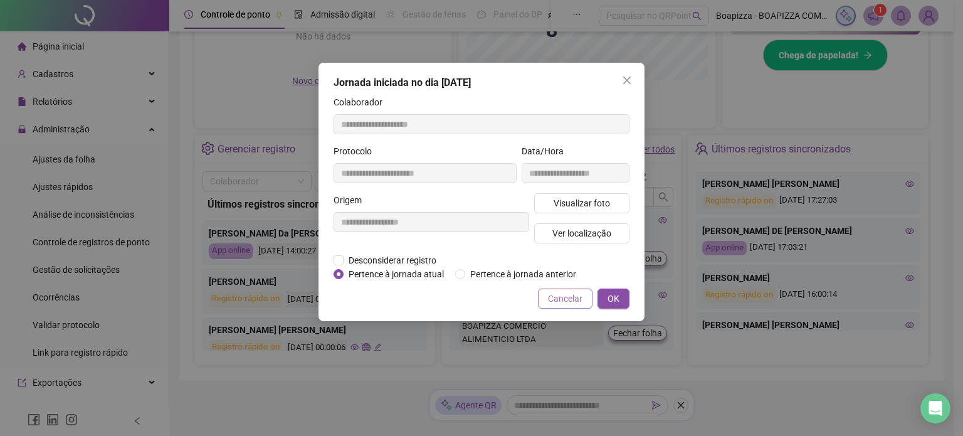
drag, startPoint x: 570, startPoint y: 295, endPoint x: 775, endPoint y: 283, distance: 205.3
click at [570, 295] on span "Cancelar" at bounding box center [565, 298] width 34 height 14
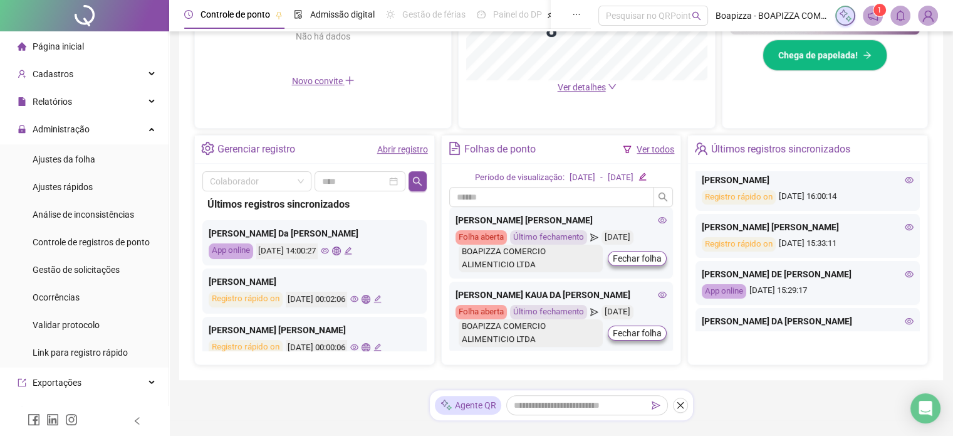
scroll to position [501, 0]
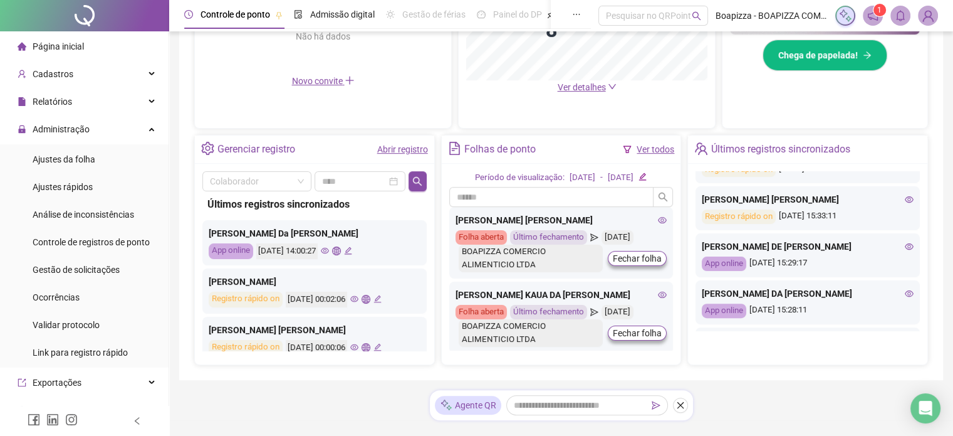
click at [905, 201] on icon "eye" at bounding box center [909, 199] width 9 height 6
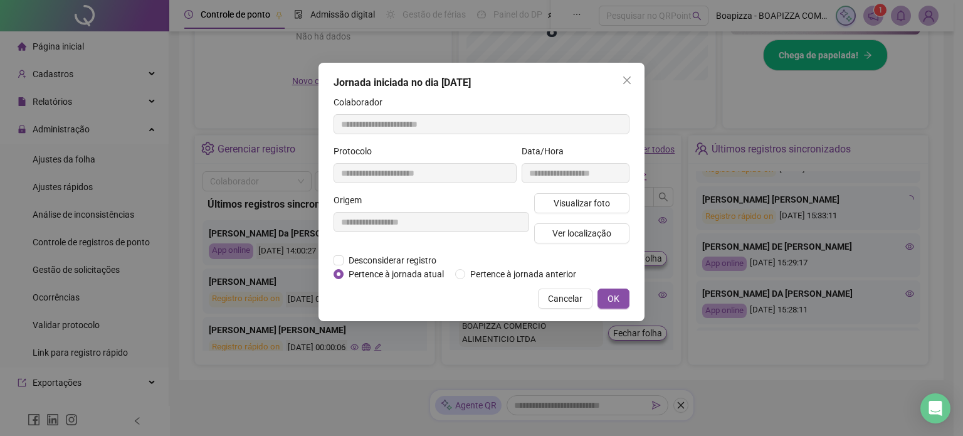
type input "**********"
click at [564, 197] on span "Visualizar foto" at bounding box center [581, 203] width 56 height 14
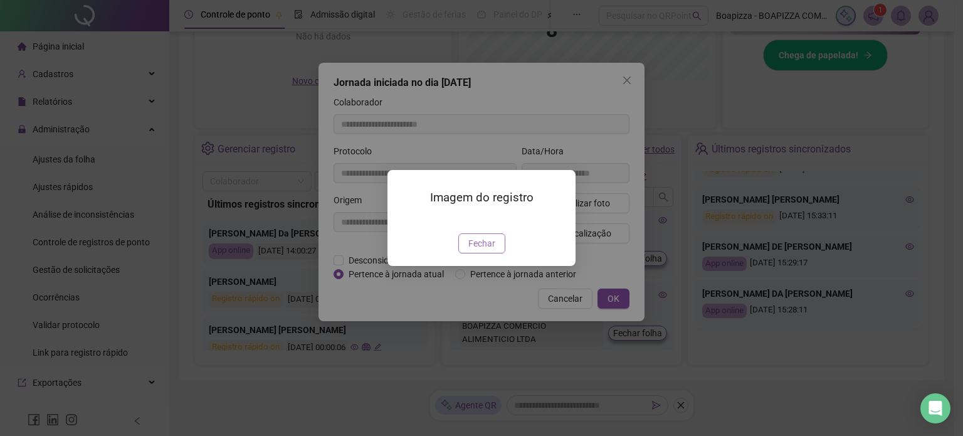
click at [492, 250] on span "Fechar" at bounding box center [481, 243] width 27 height 14
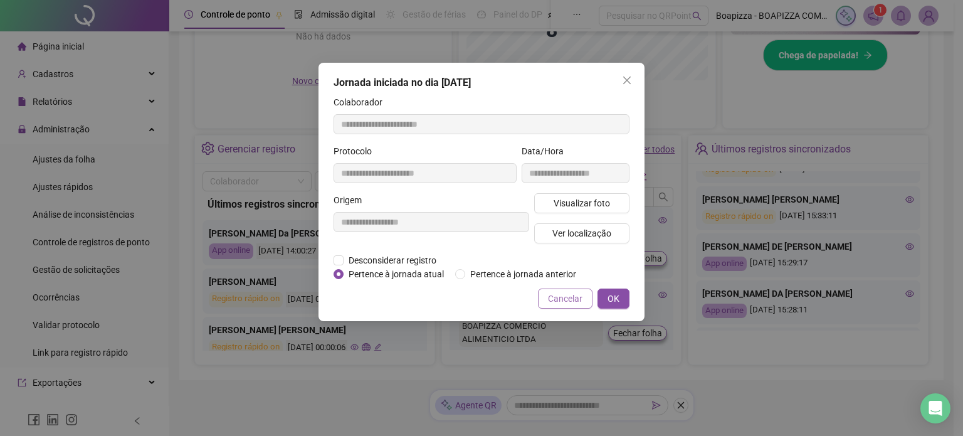
click at [567, 298] on span "Cancelar" at bounding box center [565, 298] width 34 height 14
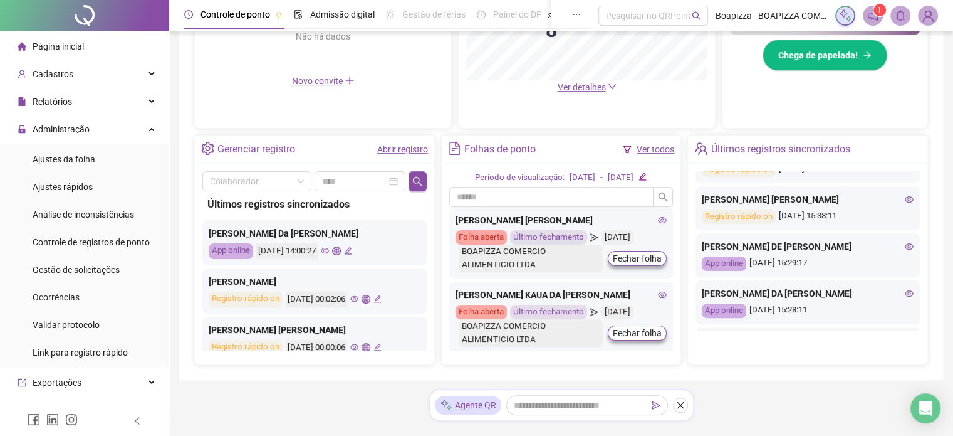
click at [905, 246] on icon "eye" at bounding box center [909, 246] width 9 height 9
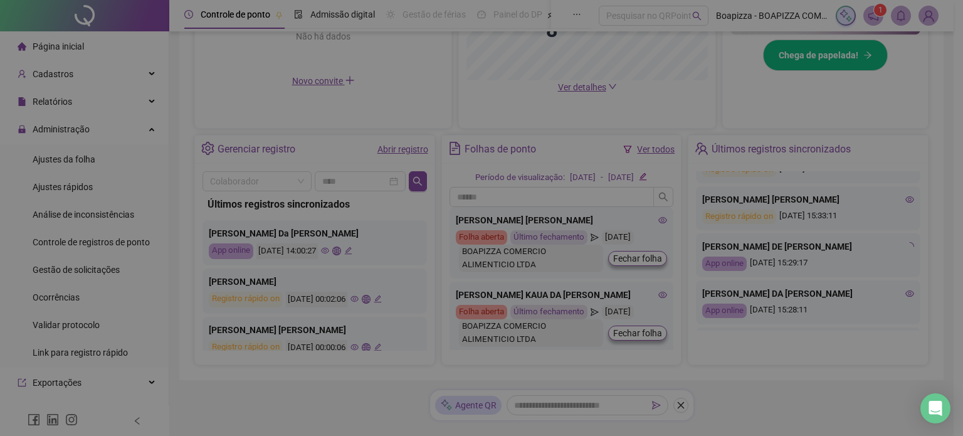
type input "**********"
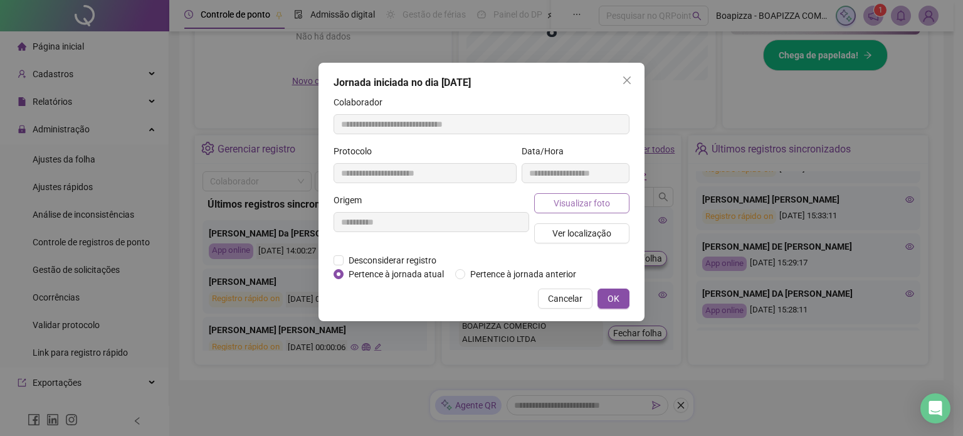
click at [582, 205] on span "Visualizar foto" at bounding box center [581, 203] width 56 height 14
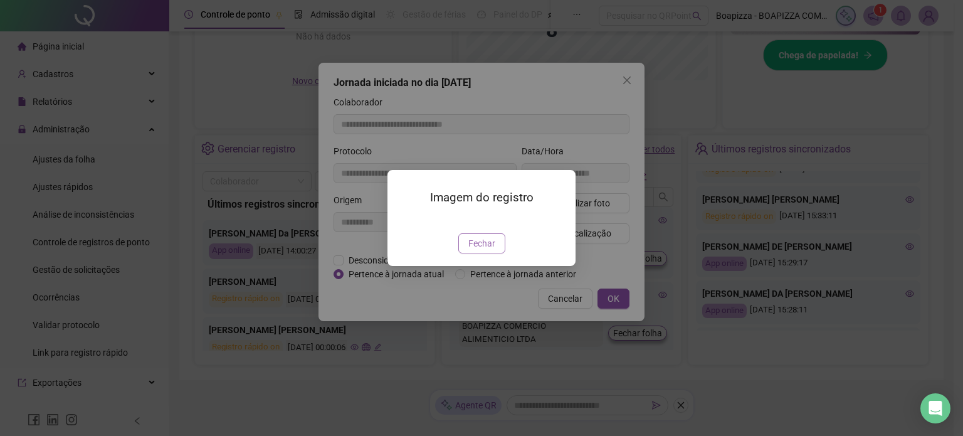
click at [481, 250] on span "Fechar" at bounding box center [481, 243] width 27 height 14
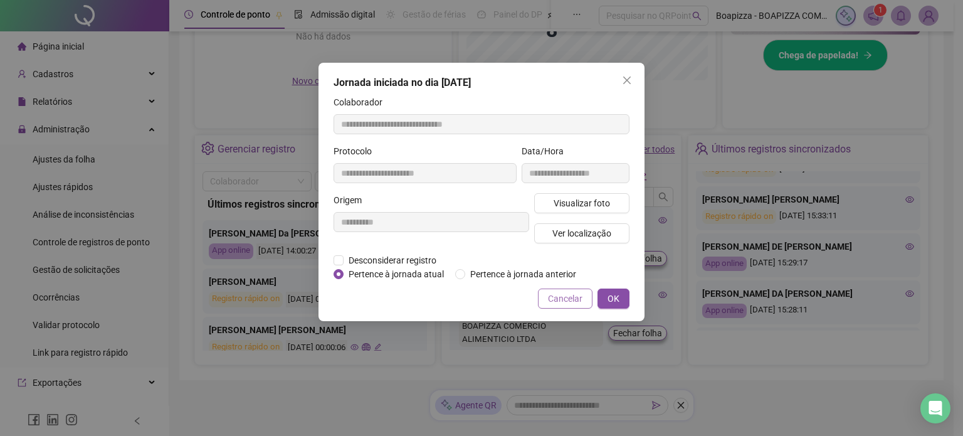
click at [567, 297] on span "Cancelar" at bounding box center [565, 298] width 34 height 14
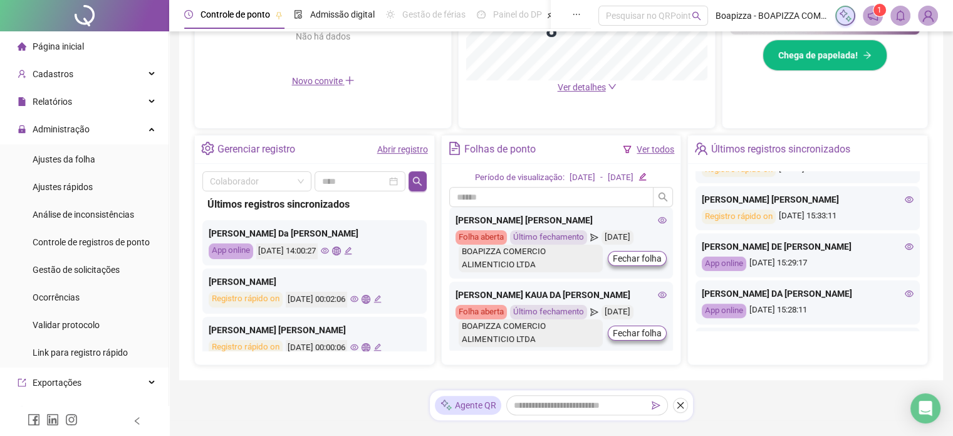
click at [905, 293] on icon "eye" at bounding box center [909, 293] width 9 height 6
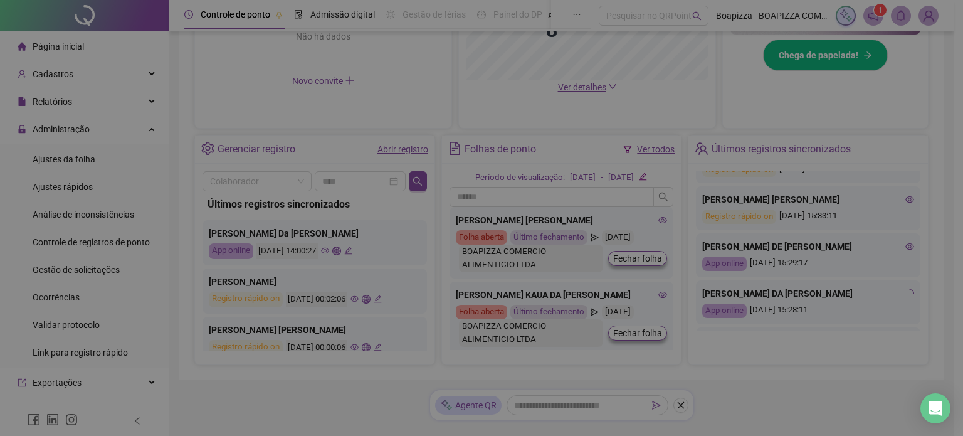
type input "**********"
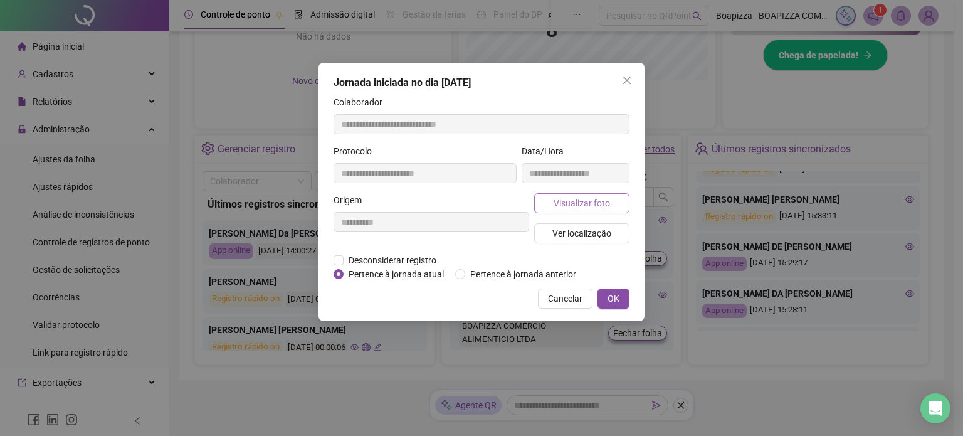
click at [622, 205] on button "Visualizar foto" at bounding box center [581, 203] width 95 height 20
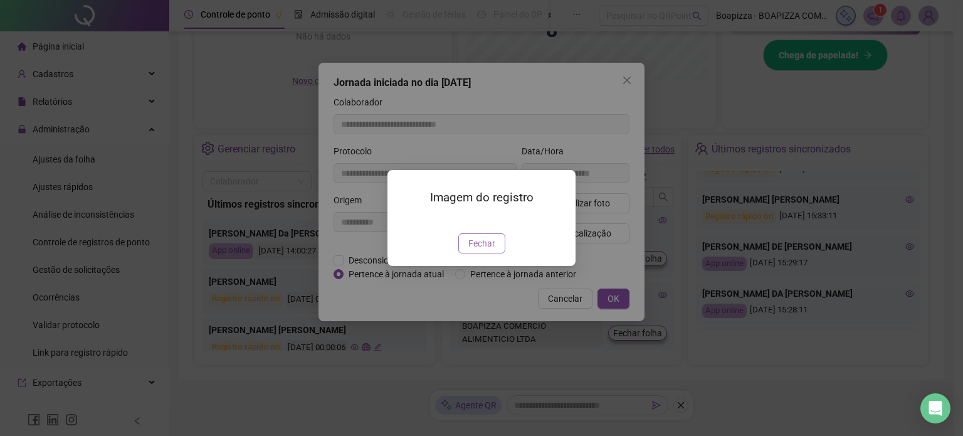
drag, startPoint x: 486, startPoint y: 306, endPoint x: 497, endPoint y: 308, distance: 10.7
click at [486, 253] on button "Fechar" at bounding box center [481, 243] width 47 height 20
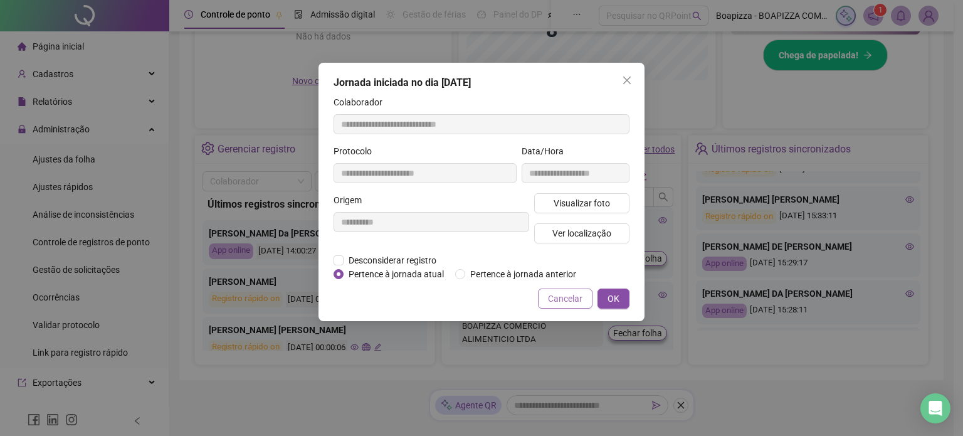
click at [570, 302] on span "Cancelar" at bounding box center [565, 298] width 34 height 14
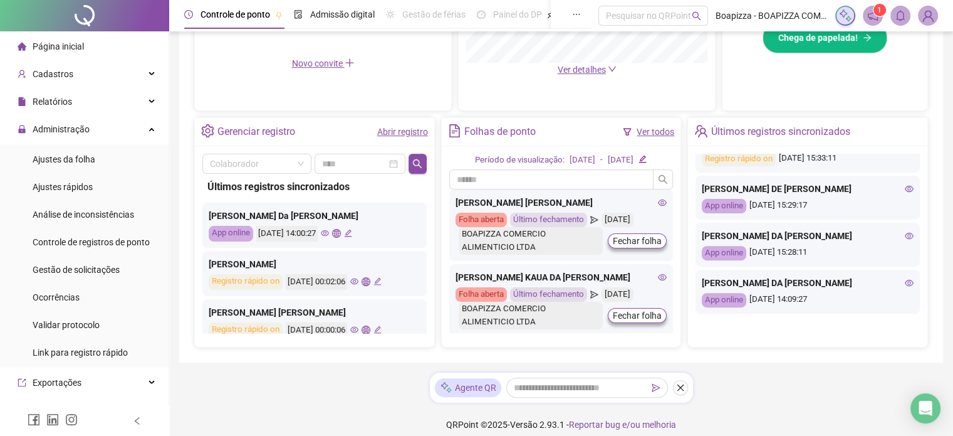
scroll to position [409, 0]
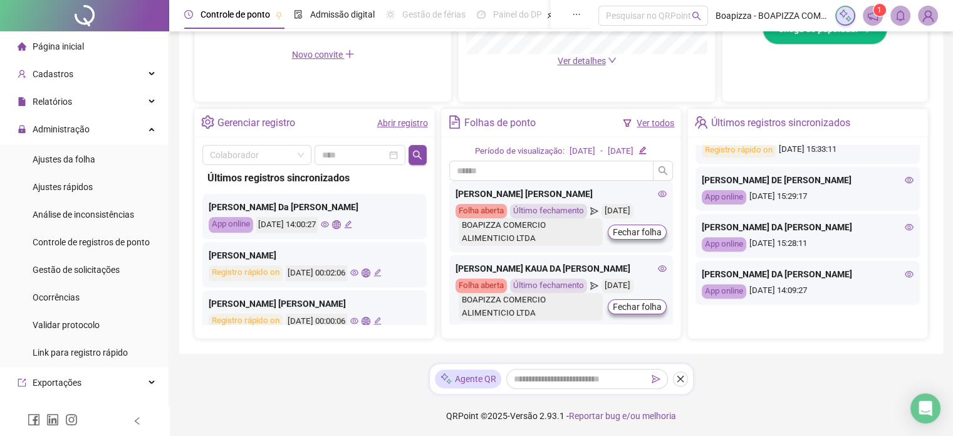
click at [905, 271] on icon "eye" at bounding box center [909, 274] width 9 height 9
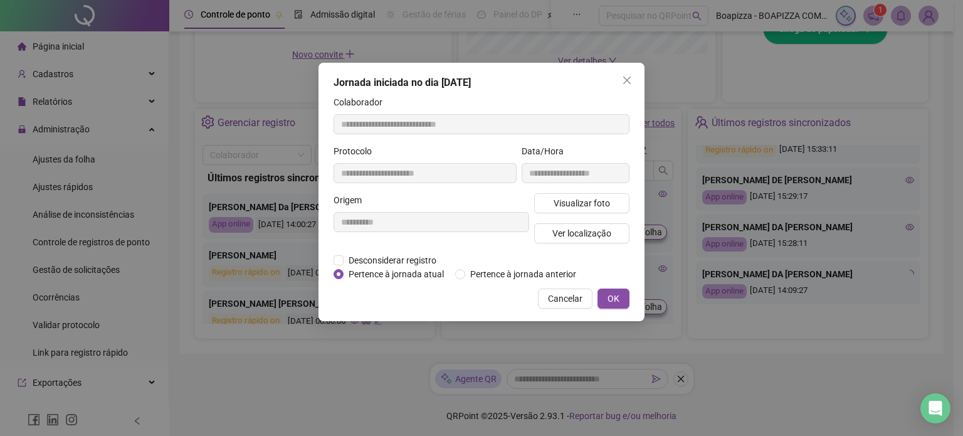
type input "**********"
click at [568, 205] on span "Visualizar foto" at bounding box center [581, 203] width 56 height 14
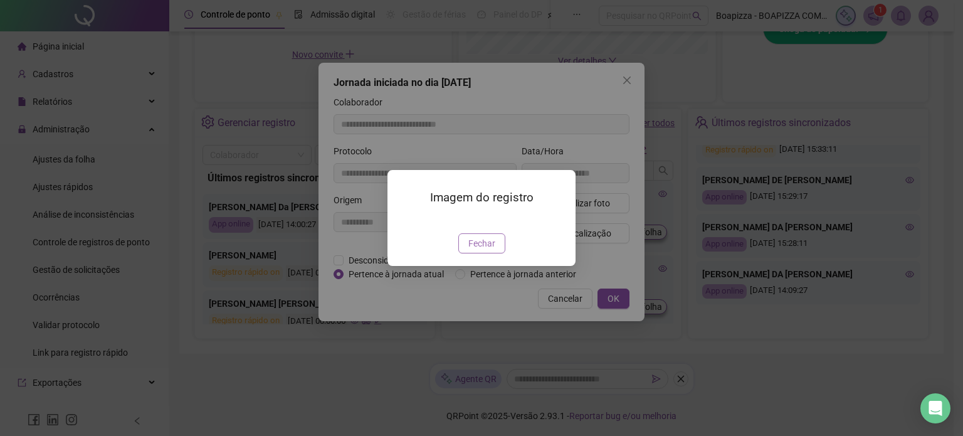
click at [471, 250] on span "Fechar" at bounding box center [481, 243] width 27 height 14
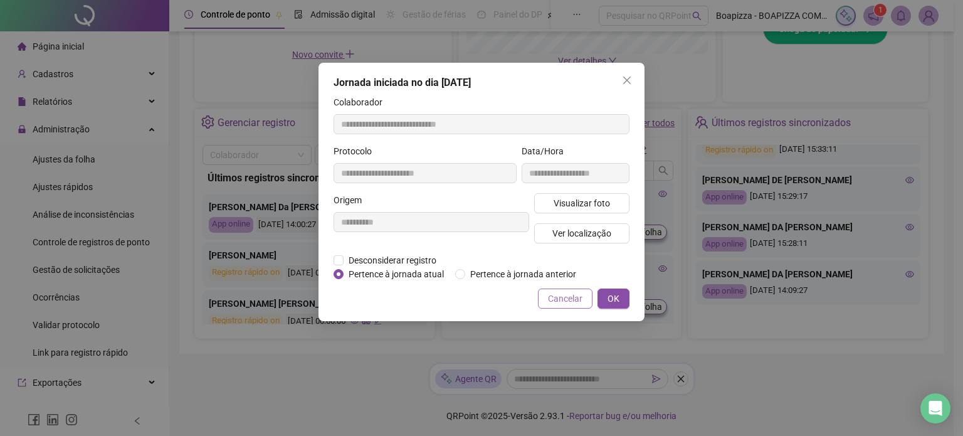
click at [573, 298] on span "Cancelar" at bounding box center [565, 298] width 34 height 14
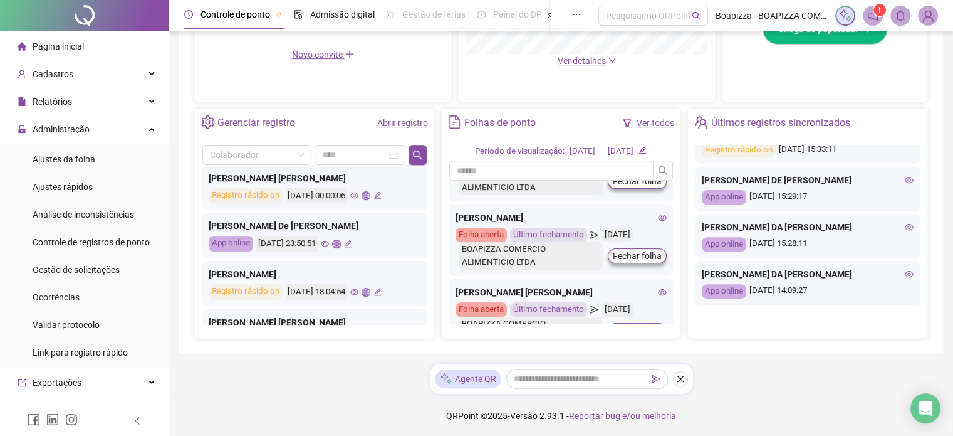
scroll to position [0, 0]
